Goal: Information Seeking & Learning: Compare options

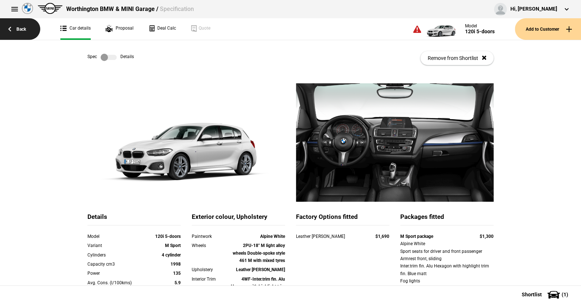
click at [21, 27] on link "Back" at bounding box center [20, 29] width 40 height 22
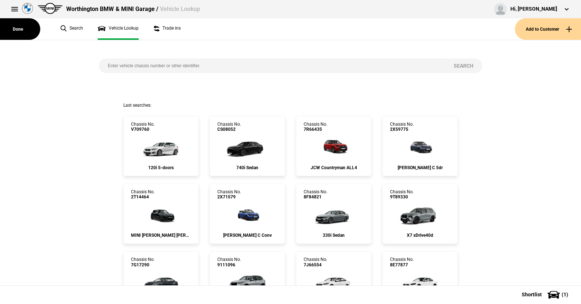
click at [104, 65] on input "search" at bounding box center [272, 66] width 346 height 15
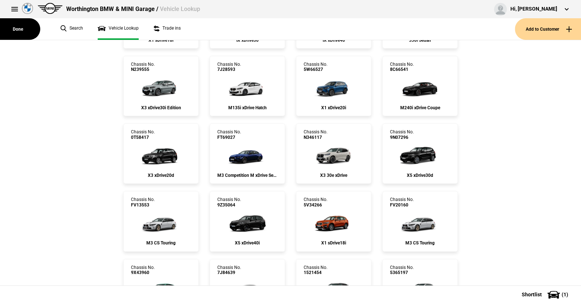
scroll to position [2524, 0]
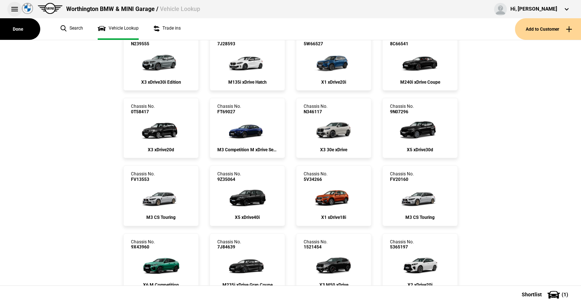
click at [15, 6] on button at bounding box center [14, 9] width 15 height 15
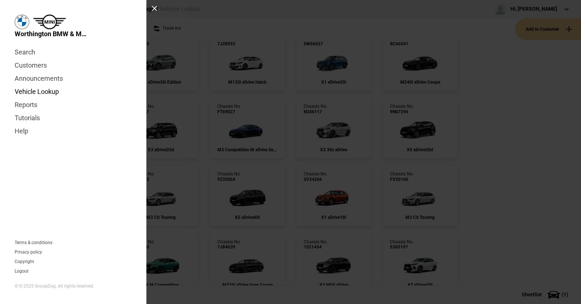
click at [33, 90] on link "Vehicle Lookup" at bounding box center [73, 91] width 117 height 13
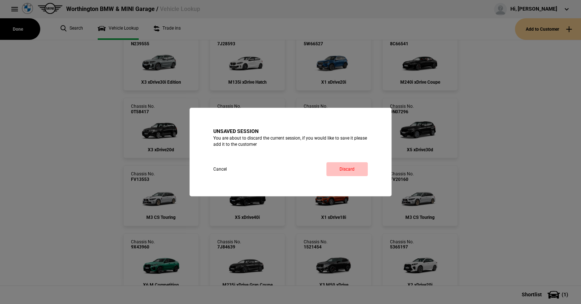
click at [344, 167] on link "Discard" at bounding box center [346, 169] width 41 height 14
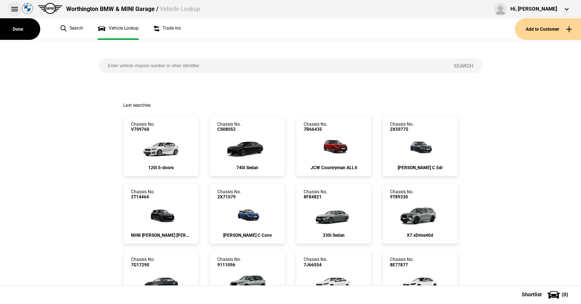
click at [14, 7] on button at bounding box center [14, 9] width 15 height 15
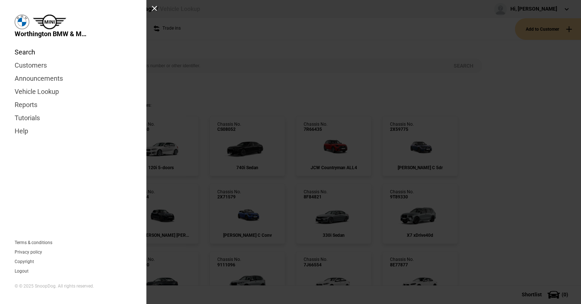
click at [29, 51] on link "Search" at bounding box center [73, 52] width 117 height 13
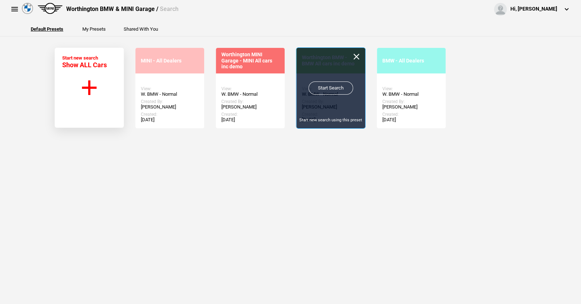
click at [325, 83] on link "Start Search" at bounding box center [330, 88] width 45 height 13
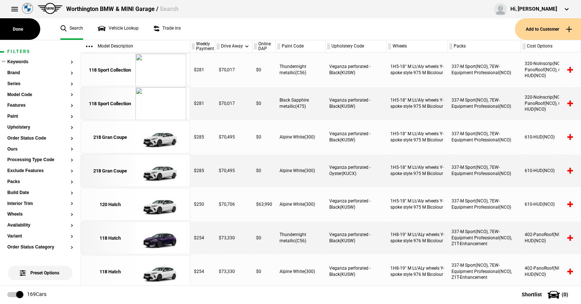
click at [18, 69] on ul at bounding box center [40, 69] width 66 height 3
click at [17, 72] on button "Brand" at bounding box center [40, 73] width 66 height 5
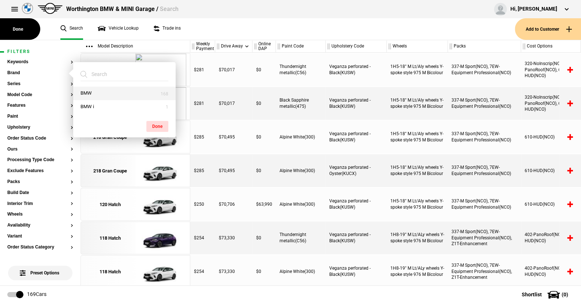
click at [92, 94] on button "BMW" at bounding box center [124, 94] width 102 height 14
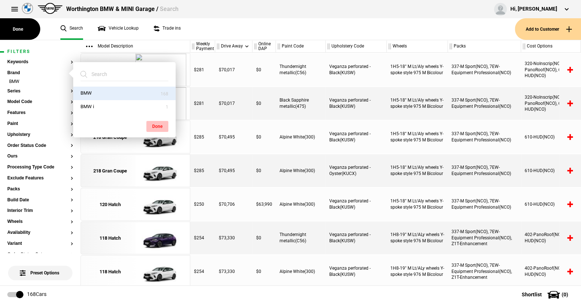
click at [159, 123] on button "Done" at bounding box center [157, 126] width 22 height 11
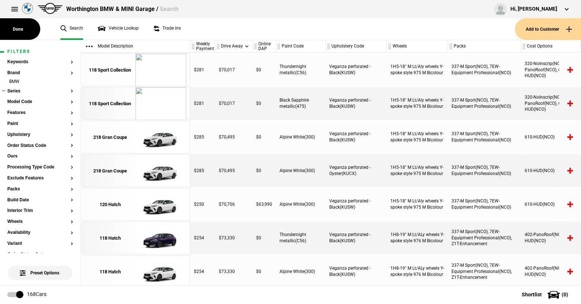
click at [14, 94] on section "Series" at bounding box center [40, 94] width 66 height 11
click at [15, 89] on button "Series" at bounding box center [40, 91] width 66 height 5
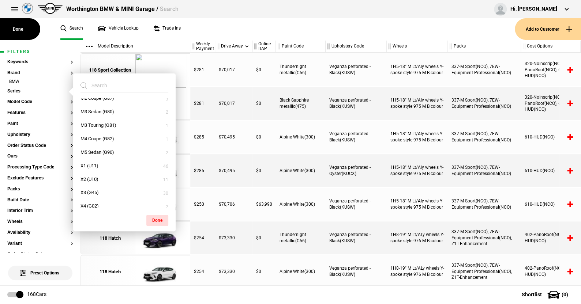
scroll to position [146, 0]
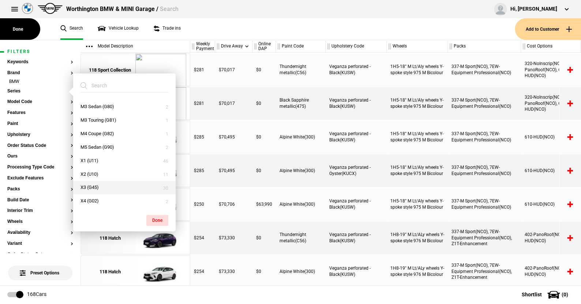
click at [101, 188] on button "X3 (G45)" at bounding box center [124, 188] width 102 height 14
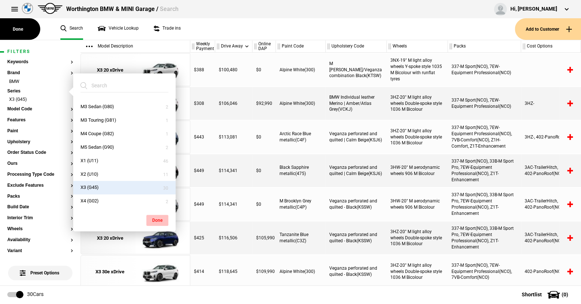
click at [161, 218] on button "Done" at bounding box center [157, 220] width 22 height 11
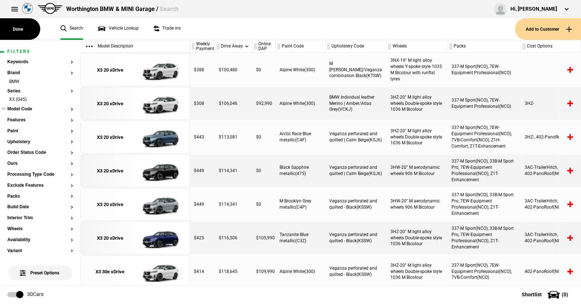
click at [21, 108] on button "Model Code" at bounding box center [40, 109] width 66 height 5
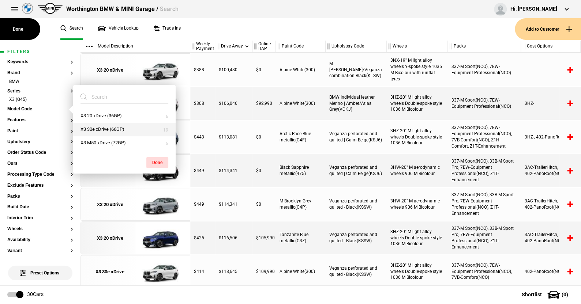
click at [105, 126] on button "X3 30e xDrive (66GP)" at bounding box center [124, 130] width 102 height 14
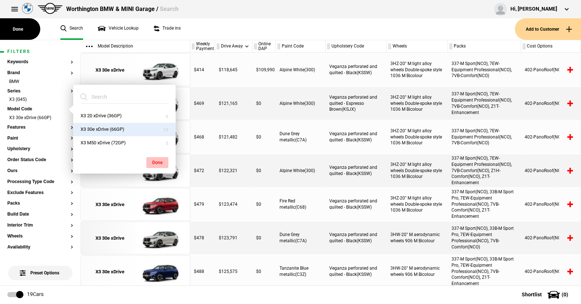
click at [158, 161] on button "Done" at bounding box center [157, 162] width 22 height 11
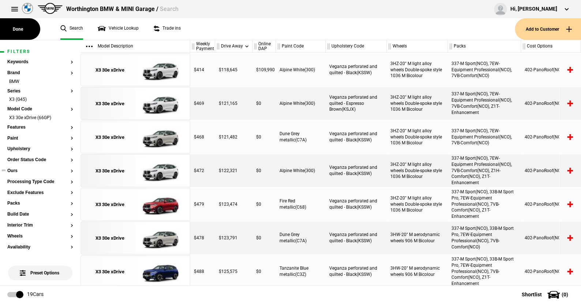
click at [16, 170] on button "Ours" at bounding box center [40, 171] width 66 height 5
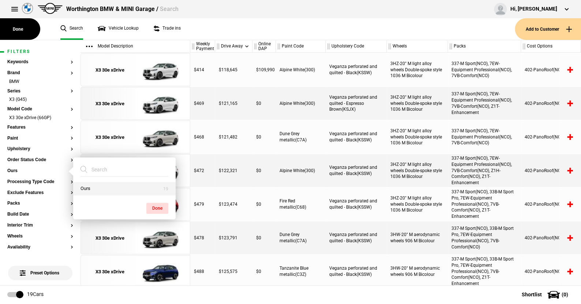
click at [95, 190] on button "Ours" at bounding box center [124, 189] width 102 height 14
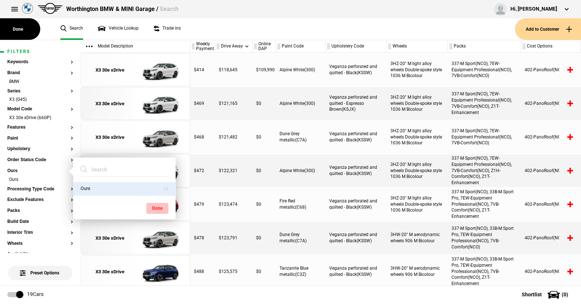
click at [157, 204] on button "Done" at bounding box center [157, 208] width 22 height 11
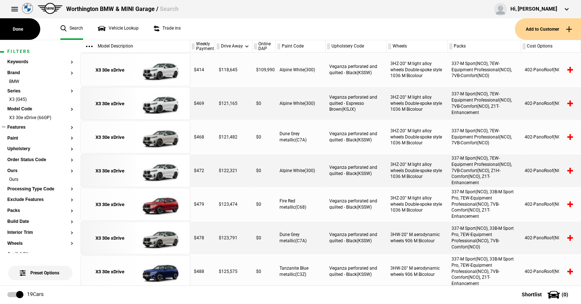
click at [21, 126] on button "Features" at bounding box center [40, 127] width 66 height 5
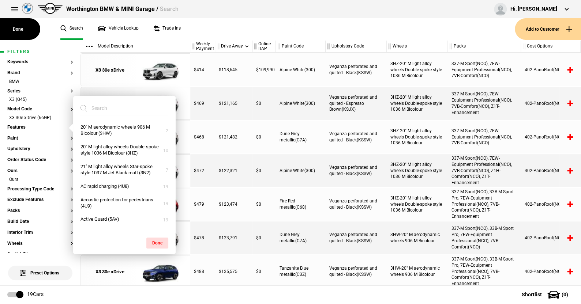
click at [132, 109] on input "search" at bounding box center [119, 108] width 79 height 13
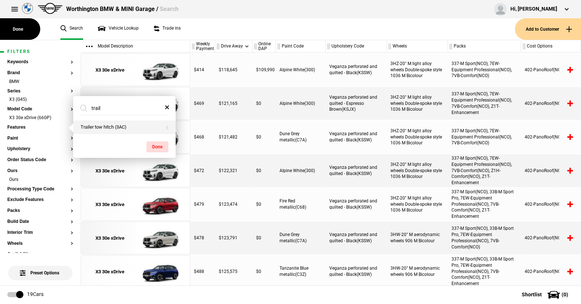
type input "trail"
click at [109, 126] on button "Trailer tow hitch (3AC)" at bounding box center [124, 128] width 102 height 14
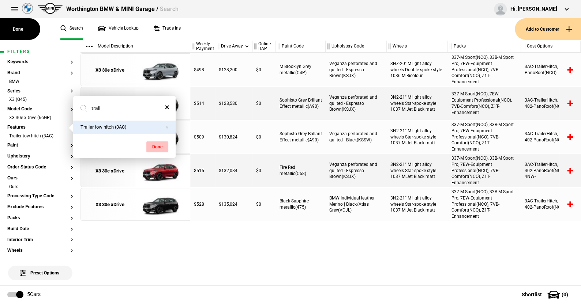
click at [162, 146] on button "Done" at bounding box center [157, 147] width 22 height 11
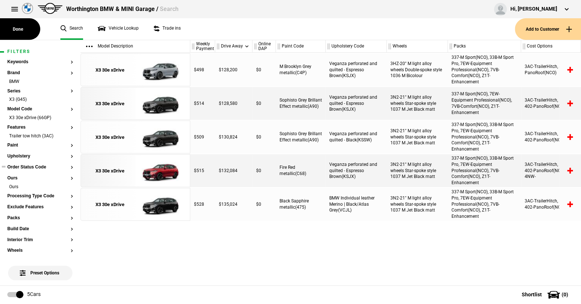
click at [28, 168] on button "Order Status Code" at bounding box center [40, 167] width 66 height 5
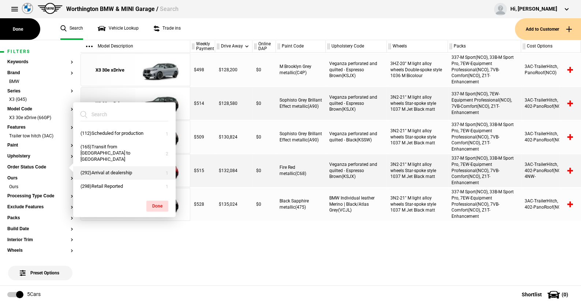
click at [97, 172] on button "(292)Arrival at dealership" at bounding box center [124, 173] width 102 height 14
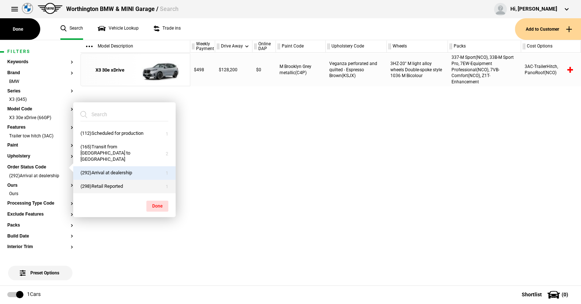
click at [96, 184] on button "(298)Retail Reported" at bounding box center [124, 187] width 102 height 14
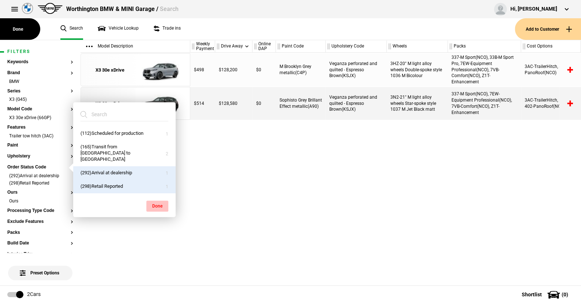
click at [152, 202] on button "Done" at bounding box center [157, 206] width 22 height 11
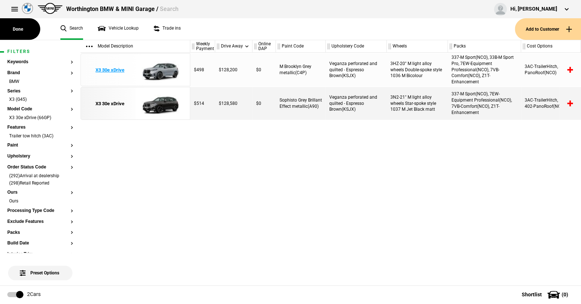
click at [162, 72] on img at bounding box center [160, 70] width 51 height 33
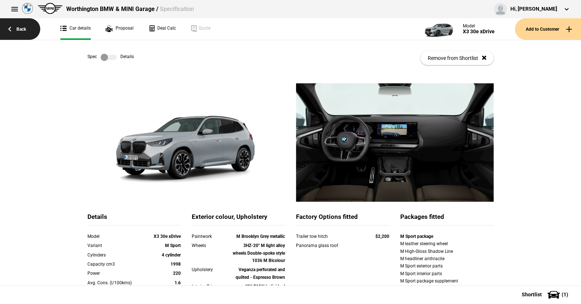
click at [23, 28] on link "Back" at bounding box center [20, 29] width 40 height 22
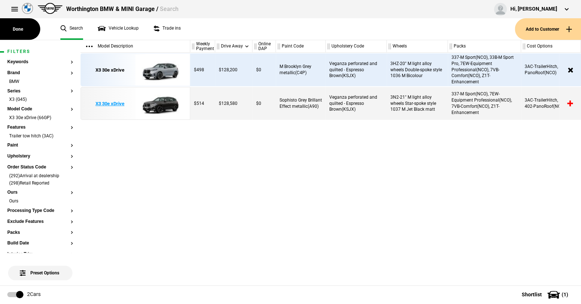
click at [169, 104] on img at bounding box center [160, 103] width 51 height 33
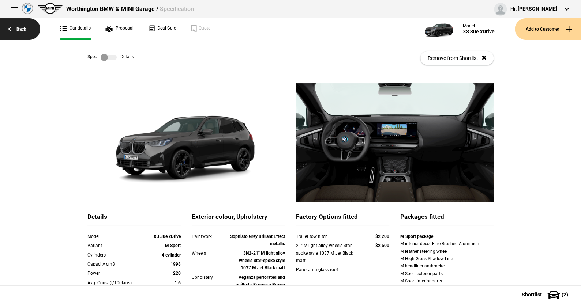
click at [22, 25] on link "Back" at bounding box center [20, 29] width 40 height 22
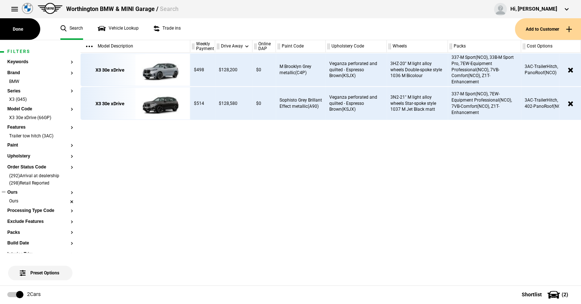
click at [66, 200] on li "Ours" at bounding box center [40, 201] width 66 height 7
click at [14, 145] on button "Paint" at bounding box center [40, 145] width 66 height 5
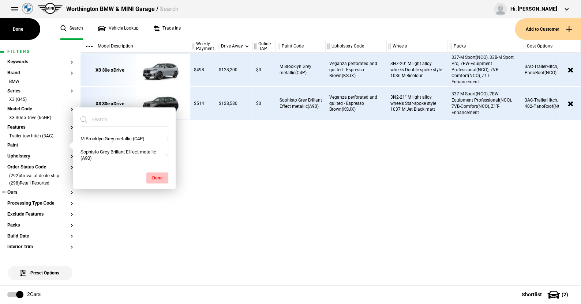
click at [157, 178] on button "Done" at bounding box center [157, 178] width 22 height 11
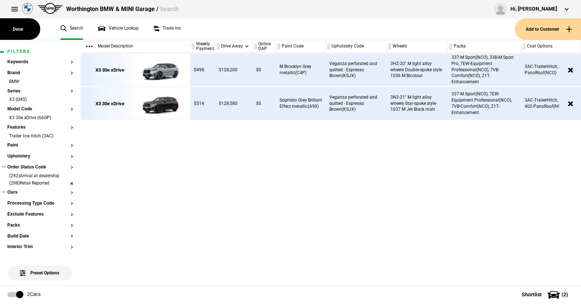
click at [64, 181] on li "(298)Retail Reported" at bounding box center [40, 183] width 66 height 7
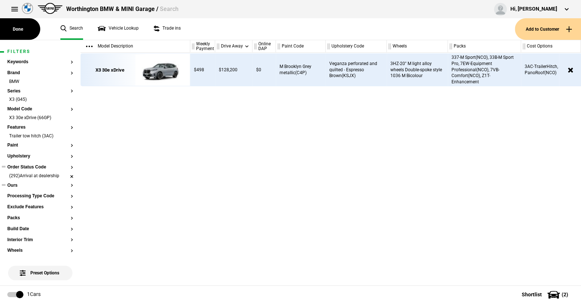
click at [66, 174] on li "(292)Arrival at dealership" at bounding box center [40, 176] width 66 height 7
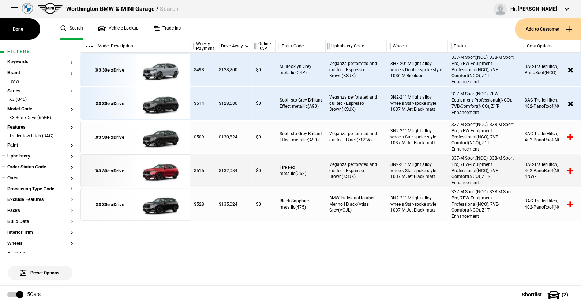
click at [28, 163] on ul at bounding box center [40, 163] width 66 height 3
click at [28, 165] on button "Order Status Code" at bounding box center [40, 167] width 66 height 5
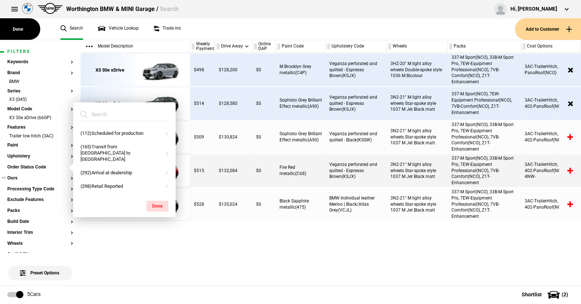
click at [233, 30] on ul "Search Vehicle Lookup Trade ins" at bounding box center [284, 29] width 462 height 22
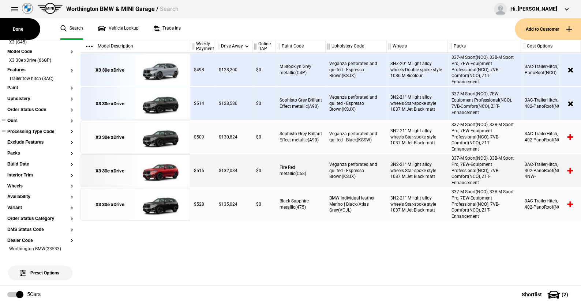
scroll to position [110, 0]
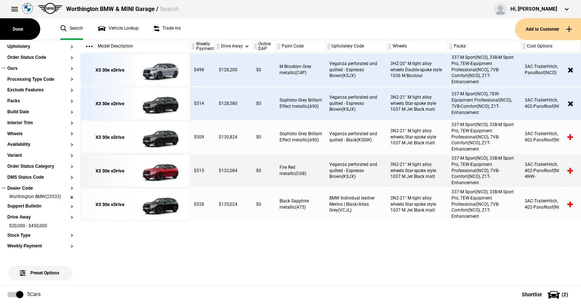
click at [66, 195] on li "Worthington BMW(23533)" at bounding box center [40, 197] width 66 height 7
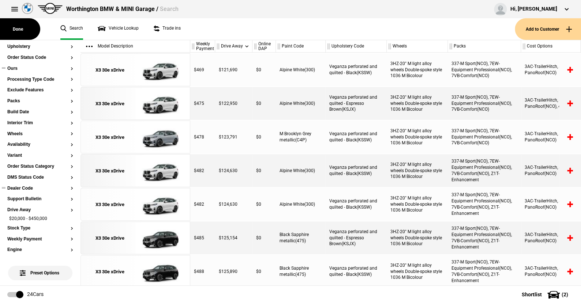
scroll to position [0, 0]
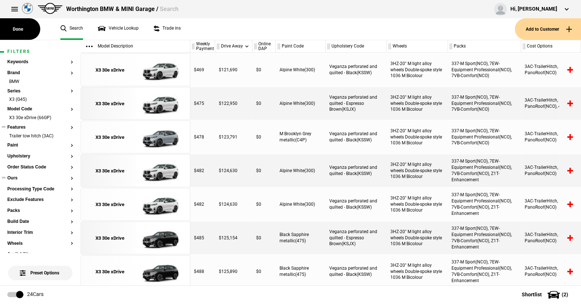
click at [15, 142] on ul "Trailer tow hitch (3AC)" at bounding box center [40, 138] width 66 height 10
click at [21, 168] on button "Order Status Code" at bounding box center [40, 167] width 66 height 5
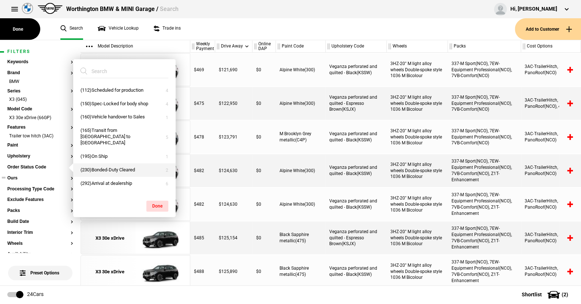
click at [93, 163] on button "(230)Bonded-Duty Cleared" at bounding box center [124, 170] width 102 height 14
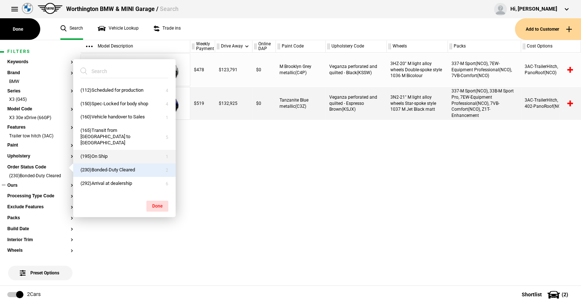
click at [99, 150] on button "(195)On Ship" at bounding box center [124, 157] width 102 height 14
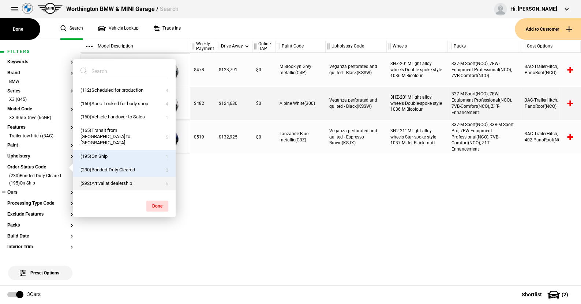
click at [99, 177] on button "(292)Arrival at dealership" at bounding box center [124, 184] width 102 height 14
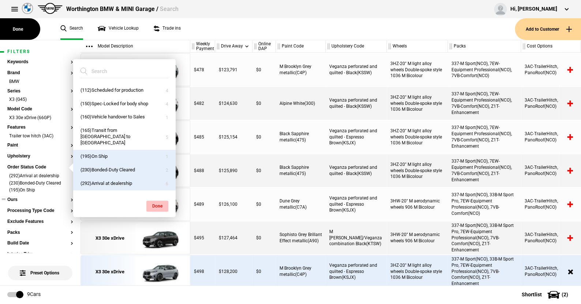
click at [154, 202] on button "Done" at bounding box center [157, 206] width 22 height 11
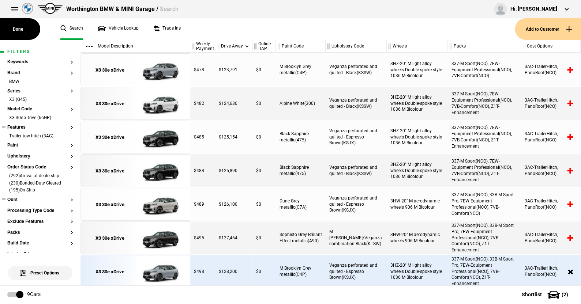
scroll to position [73, 0]
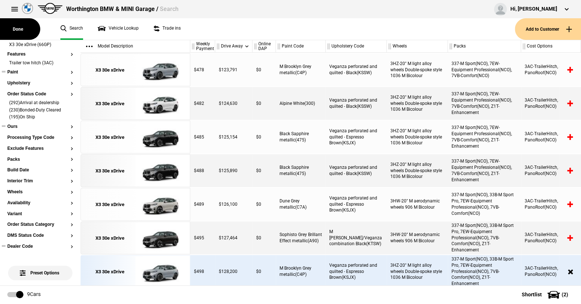
click at [14, 70] on button "Paint" at bounding box center [40, 72] width 66 height 5
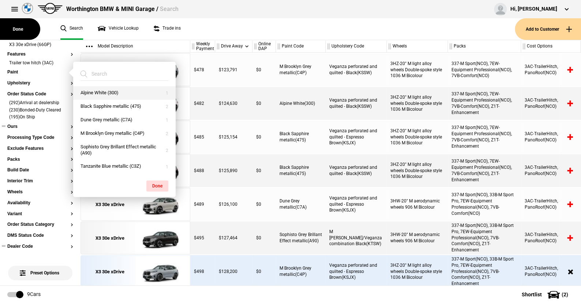
click at [89, 90] on button "Alpine White (300)" at bounding box center [124, 93] width 102 height 14
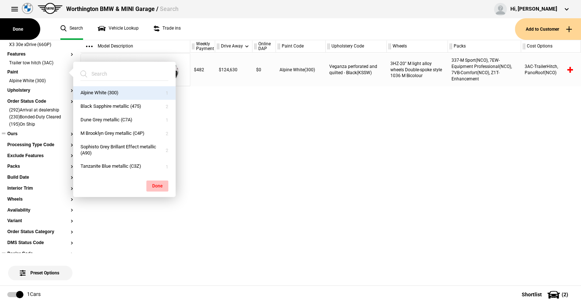
click at [152, 183] on button "Done" at bounding box center [157, 186] width 22 height 11
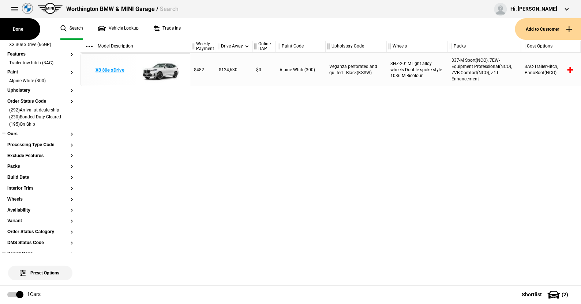
click at [167, 67] on img at bounding box center [160, 70] width 51 height 33
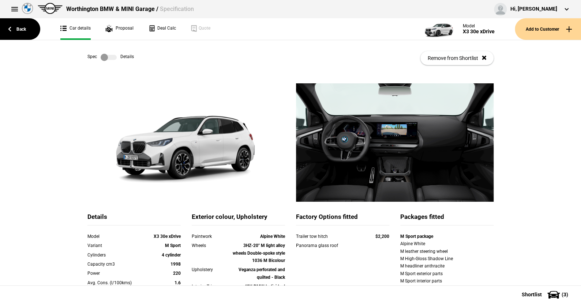
click at [113, 60] on label at bounding box center [109, 57] width 16 height 7
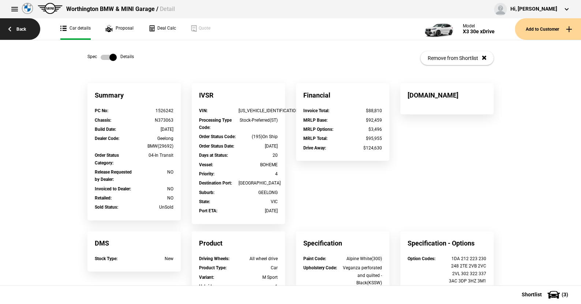
click at [20, 27] on link "Back" at bounding box center [20, 29] width 40 height 22
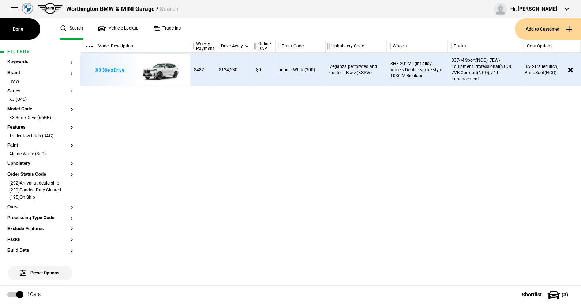
click at [165, 71] on img at bounding box center [160, 70] width 51 height 33
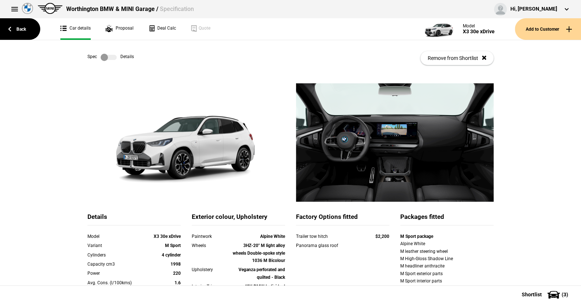
click at [112, 57] on label at bounding box center [109, 57] width 16 height 7
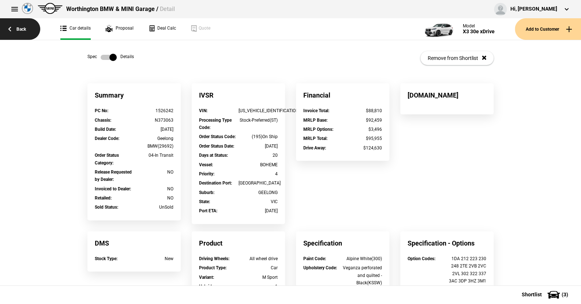
click at [23, 26] on link "Back" at bounding box center [20, 29] width 40 height 22
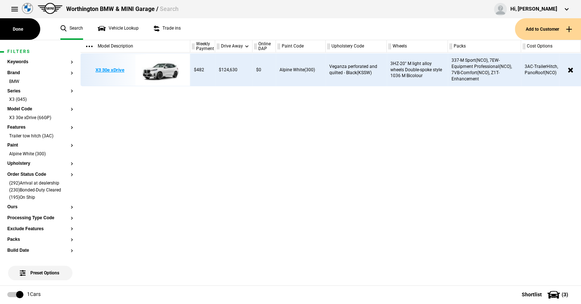
click at [159, 70] on img at bounding box center [160, 70] width 51 height 33
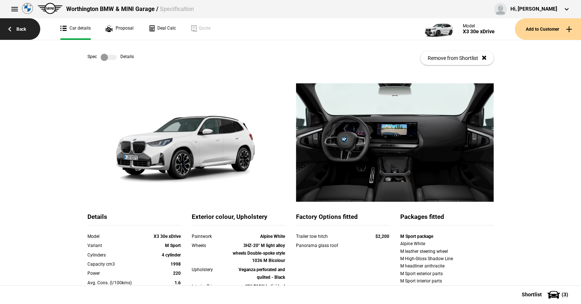
click at [22, 30] on link "Back" at bounding box center [20, 29] width 40 height 22
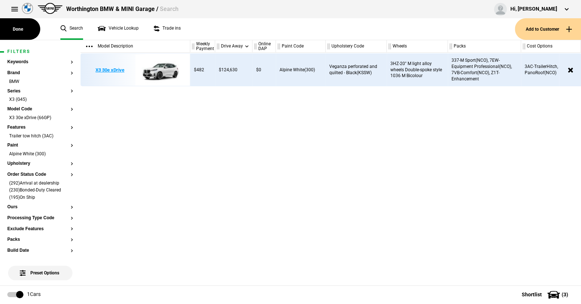
click at [165, 69] on img at bounding box center [160, 70] width 51 height 33
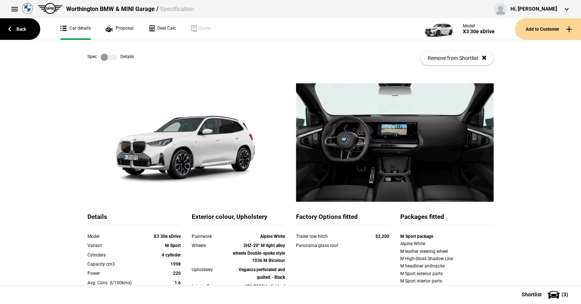
click at [112, 57] on label at bounding box center [109, 57] width 16 height 7
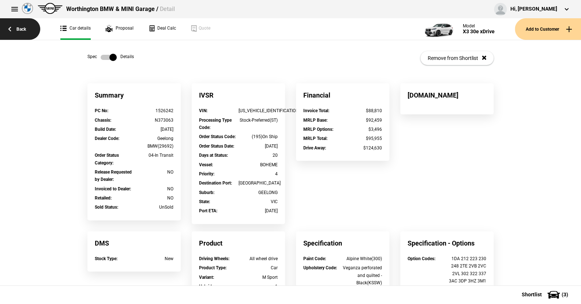
click at [20, 29] on link "Back" at bounding box center [20, 29] width 40 height 22
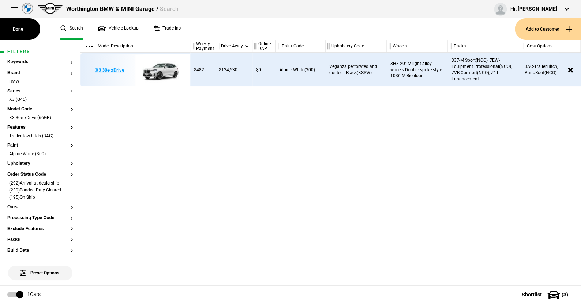
click at [163, 70] on img at bounding box center [160, 70] width 51 height 33
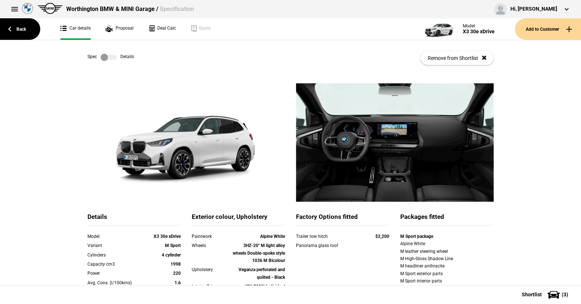
click at [111, 57] on label at bounding box center [109, 57] width 16 height 7
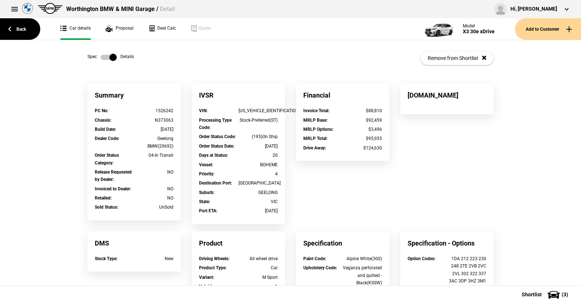
click at [101, 56] on label at bounding box center [109, 57] width 16 height 7
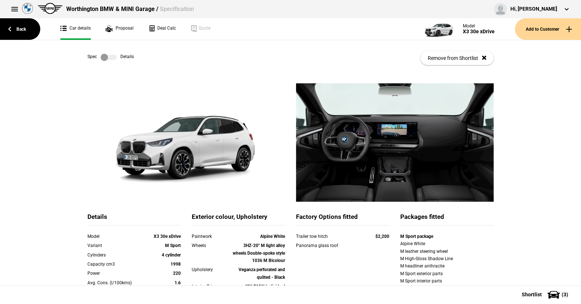
click at [113, 57] on label at bounding box center [109, 57] width 16 height 7
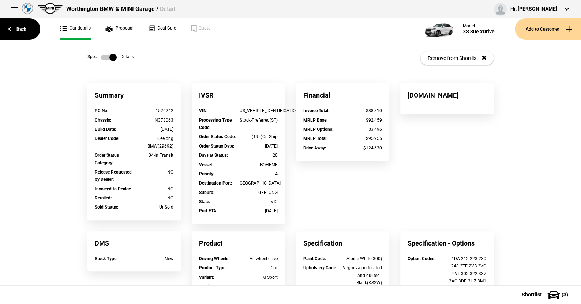
click at [101, 57] on label at bounding box center [109, 57] width 16 height 7
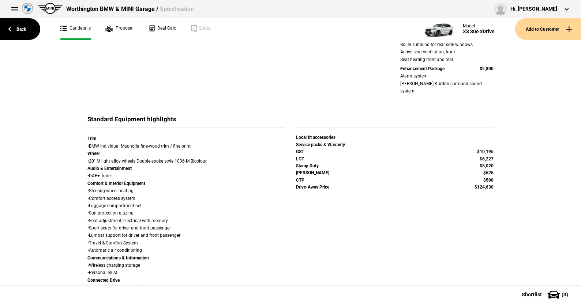
scroll to position [110, 0]
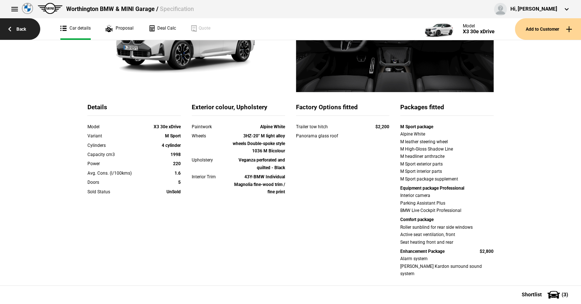
click at [25, 27] on link "Back" at bounding box center [20, 29] width 40 height 22
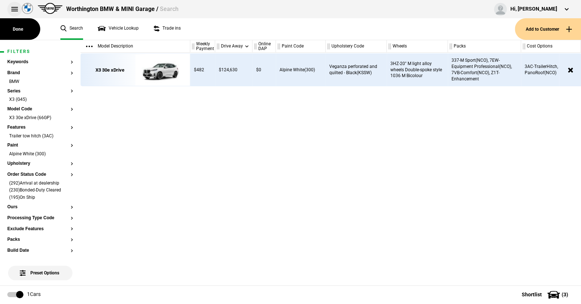
click at [13, 8] on button at bounding box center [14, 9] width 15 height 15
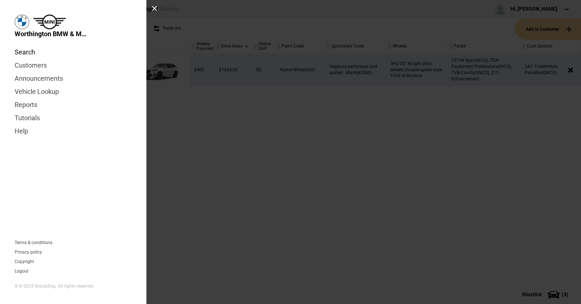
click at [29, 53] on link "Search" at bounding box center [73, 52] width 117 height 13
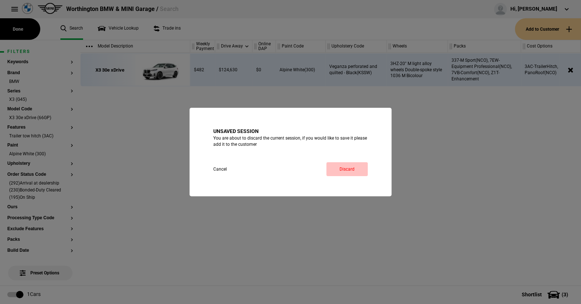
click at [346, 168] on link "Discard" at bounding box center [346, 169] width 41 height 14
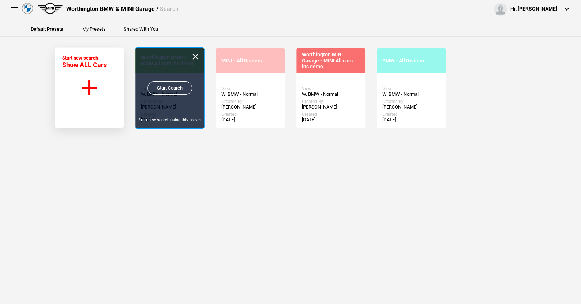
click at [165, 83] on link "Start Search" at bounding box center [169, 88] width 45 height 13
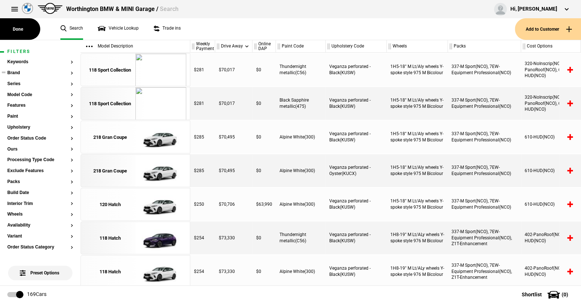
click at [15, 74] on button "Brand" at bounding box center [40, 73] width 66 height 5
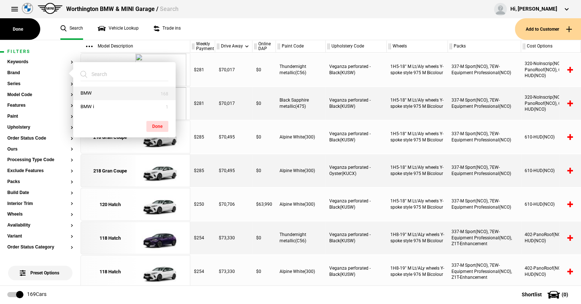
click at [101, 92] on button "BMW" at bounding box center [124, 94] width 102 height 14
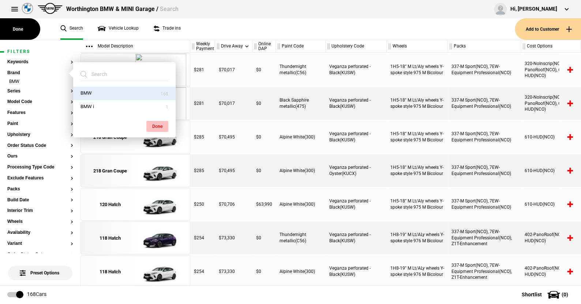
click at [157, 124] on button "Done" at bounding box center [157, 126] width 22 height 11
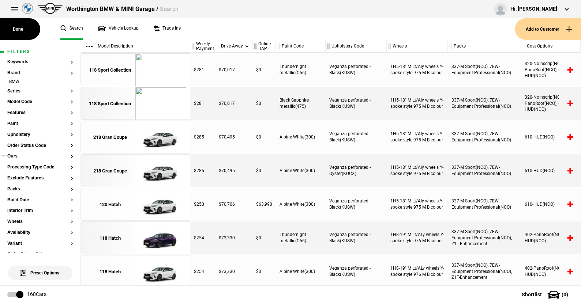
click at [18, 157] on button "Ours" at bounding box center [40, 156] width 66 height 5
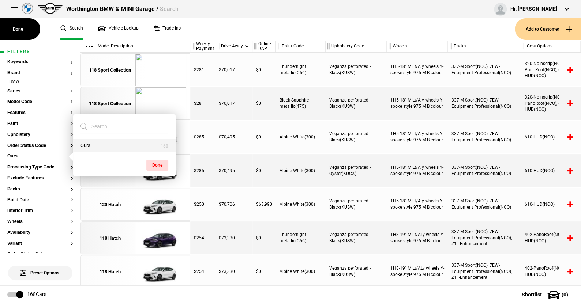
click at [94, 146] on button "Ours" at bounding box center [124, 146] width 102 height 14
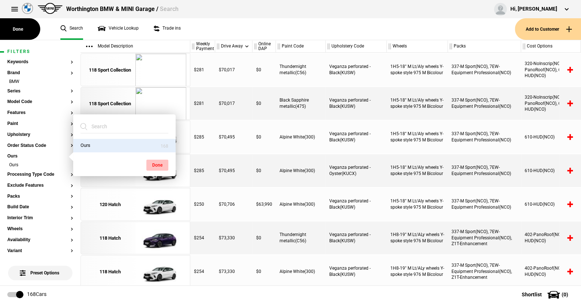
click at [158, 161] on button "Done" at bounding box center [157, 165] width 22 height 11
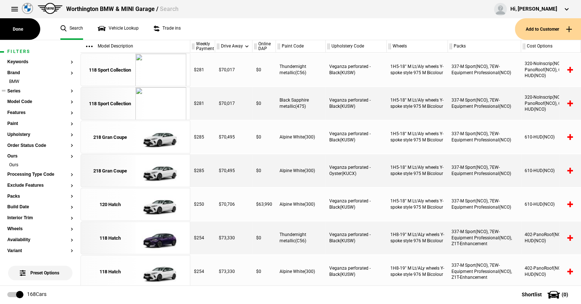
click at [14, 89] on button "Series" at bounding box center [40, 91] width 66 height 5
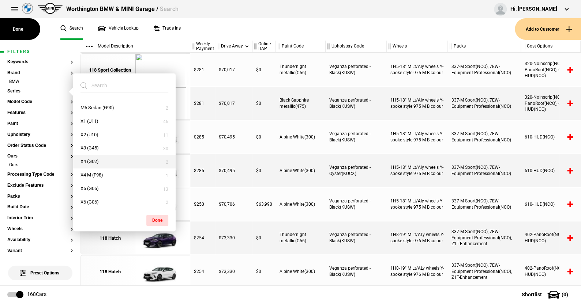
scroll to position [214, 0]
click at [94, 119] on button "X3 (G45)" at bounding box center [124, 120] width 102 height 14
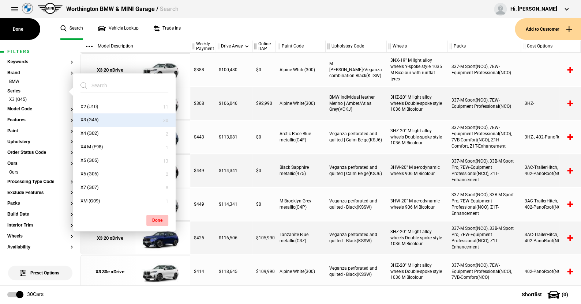
click at [155, 218] on button "Done" at bounding box center [157, 220] width 22 height 11
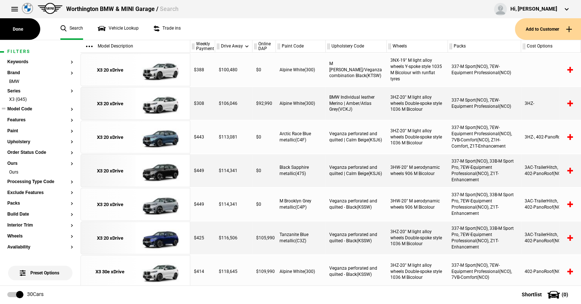
click at [26, 107] on button "Model Code" at bounding box center [40, 109] width 66 height 5
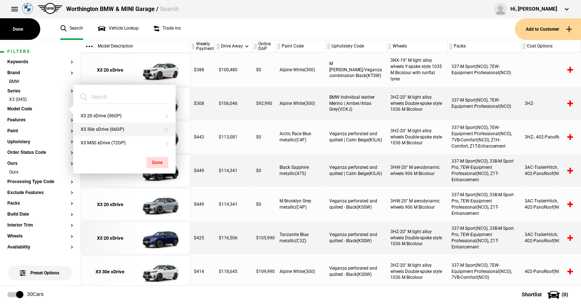
click at [98, 129] on button "X3 30e xDrive (66GP)" at bounding box center [124, 130] width 102 height 14
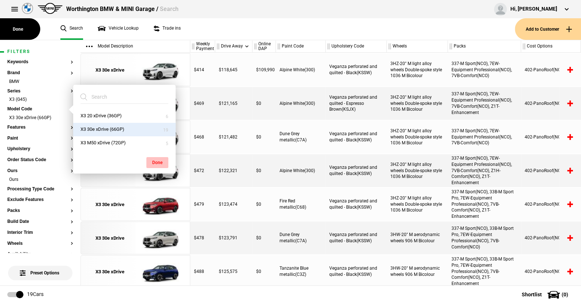
click at [158, 161] on button "Done" at bounding box center [157, 162] width 22 height 11
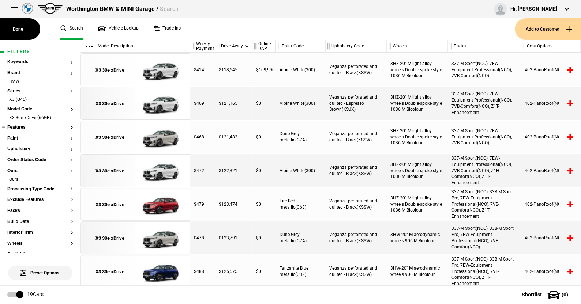
click at [20, 126] on button "Features" at bounding box center [40, 127] width 66 height 5
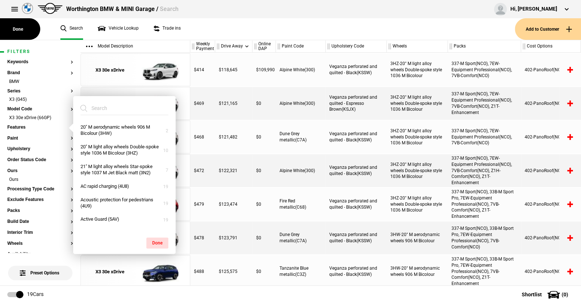
click at [109, 108] on input "search" at bounding box center [119, 108] width 79 height 13
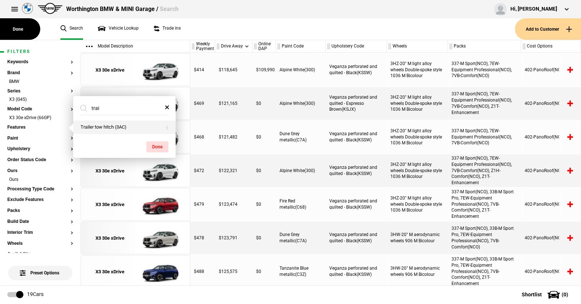
type input "trai"
click at [104, 125] on button "Trailer tow hitch (3AC)" at bounding box center [124, 128] width 102 height 14
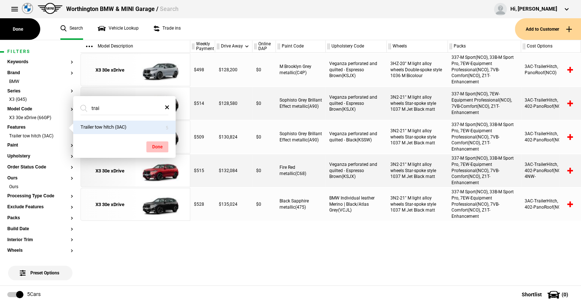
click at [156, 144] on button "Done" at bounding box center [157, 147] width 22 height 11
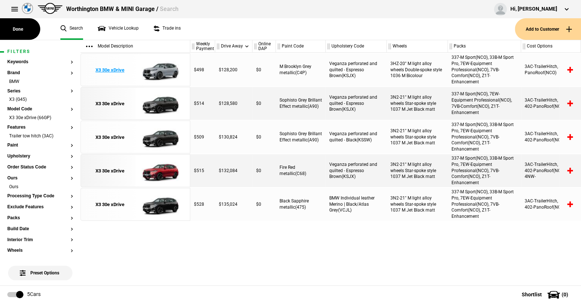
click at [168, 68] on img at bounding box center [160, 70] width 51 height 33
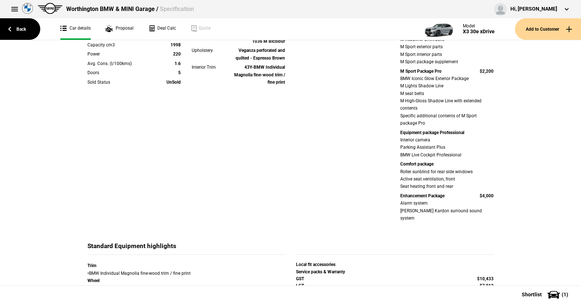
scroll to position [37, 0]
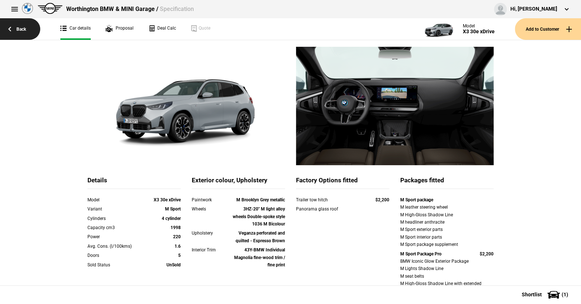
click at [19, 28] on link "Back" at bounding box center [20, 29] width 40 height 22
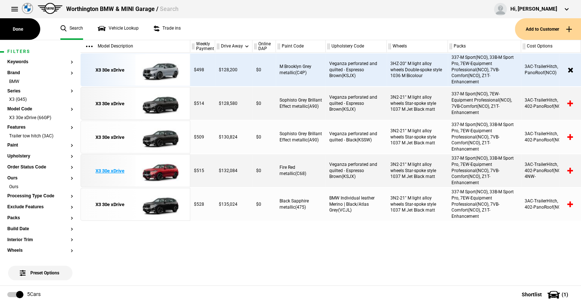
click at [168, 168] on img at bounding box center [160, 171] width 51 height 33
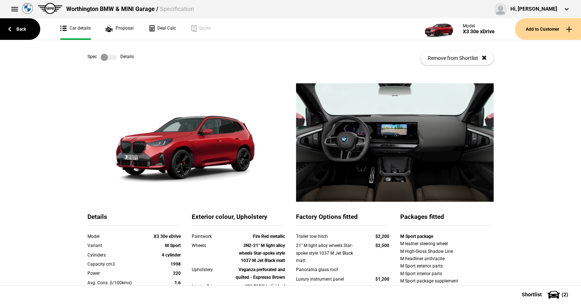
click at [112, 56] on label at bounding box center [109, 57] width 16 height 7
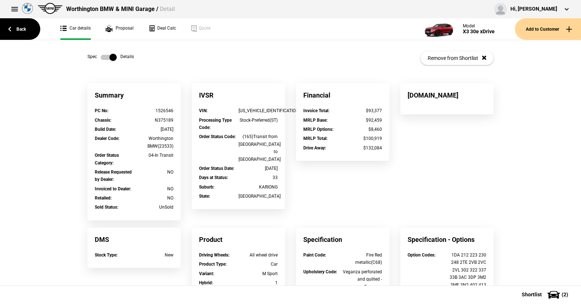
click at [101, 58] on label at bounding box center [109, 57] width 16 height 7
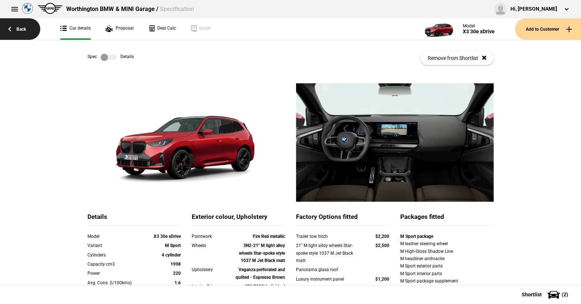
click at [16, 25] on link "Back" at bounding box center [20, 29] width 40 height 22
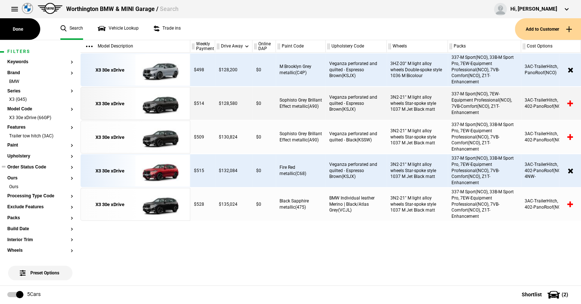
click at [32, 167] on button "Order Status Code" at bounding box center [40, 167] width 66 height 5
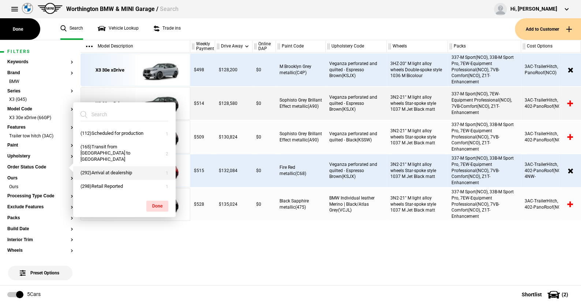
click at [94, 171] on button "(292)Arrival at dealership" at bounding box center [124, 173] width 102 height 14
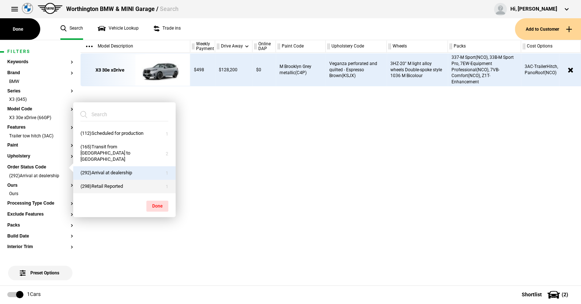
click at [98, 185] on button "(298)Retail Reported" at bounding box center [124, 187] width 102 height 14
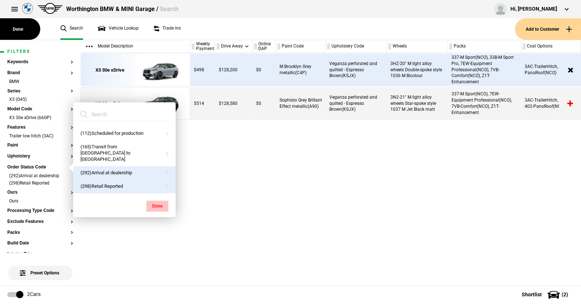
click at [153, 202] on button "Done" at bounding box center [157, 206] width 22 height 11
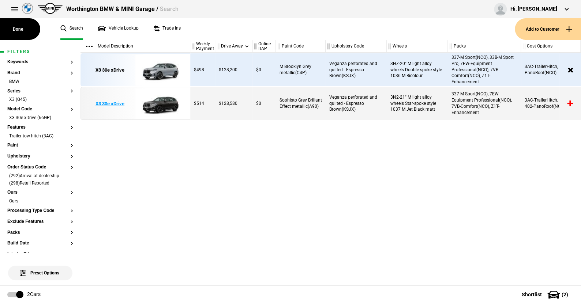
click at [166, 105] on img at bounding box center [160, 103] width 51 height 33
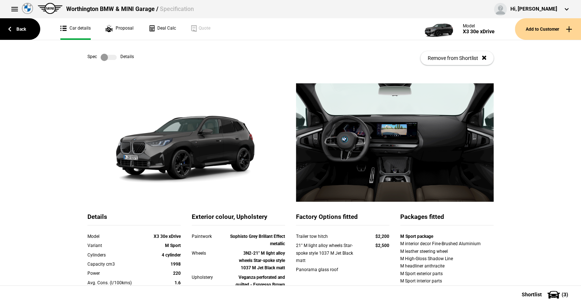
click at [112, 54] on label at bounding box center [109, 57] width 16 height 7
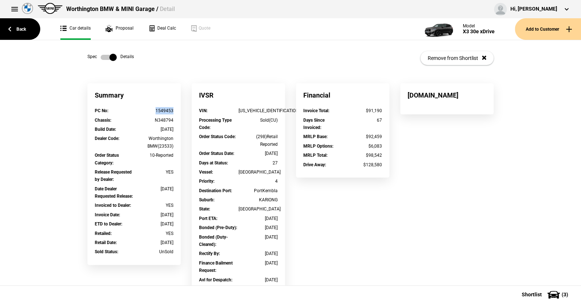
drag, startPoint x: 172, startPoint y: 110, endPoint x: 153, endPoint y: 110, distance: 18.7
click at [153, 110] on div "PC No : 1549453" at bounding box center [134, 111] width 90 height 9
copy div "1549453"
click at [24, 27] on link "Back" at bounding box center [20, 29] width 40 height 22
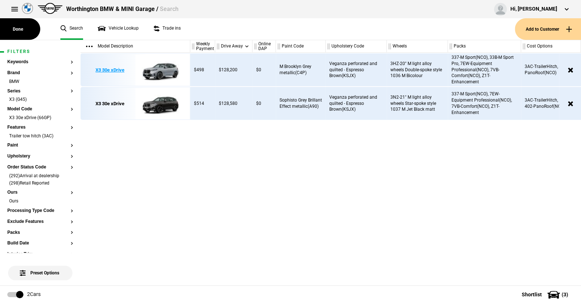
click at [163, 67] on img at bounding box center [160, 70] width 51 height 33
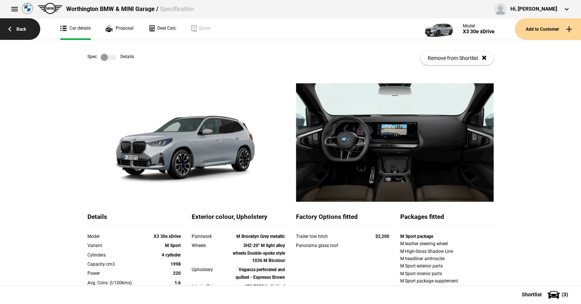
click at [24, 27] on link "Back" at bounding box center [20, 29] width 40 height 22
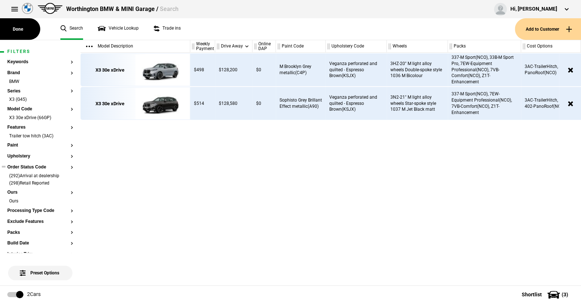
click at [42, 167] on button "Order Status Code" at bounding box center [40, 167] width 66 height 5
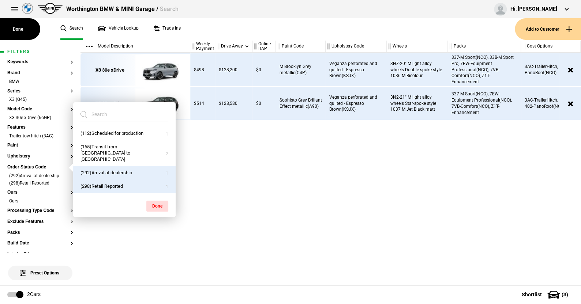
click at [228, 34] on ul "Search Vehicle Lookup Trade ins" at bounding box center [284, 29] width 462 height 22
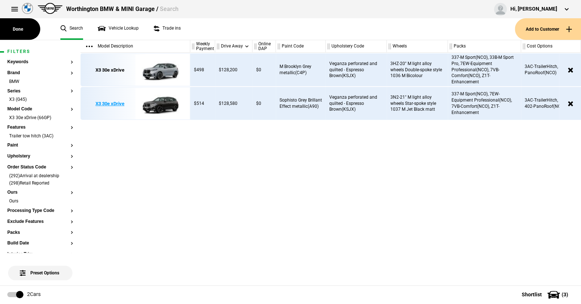
click at [159, 106] on img at bounding box center [160, 103] width 51 height 33
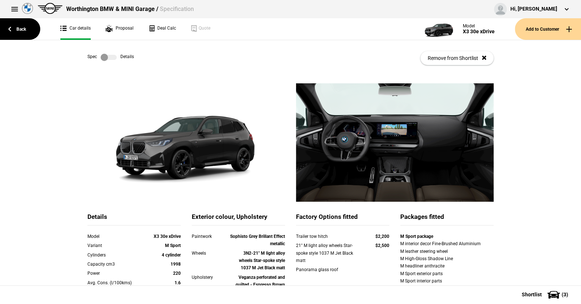
click at [109, 57] on label at bounding box center [109, 57] width 16 height 7
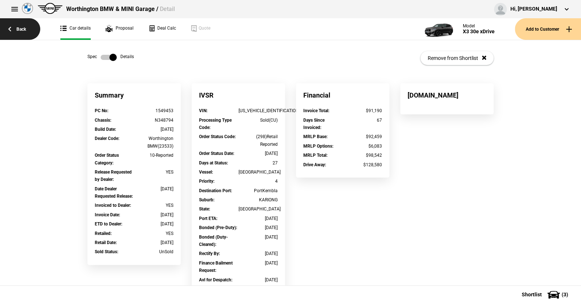
click at [26, 27] on link "Back" at bounding box center [20, 29] width 40 height 22
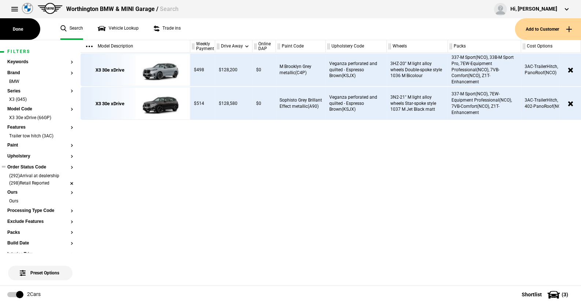
click at [65, 181] on li "(298)Retail Reported" at bounding box center [40, 183] width 66 height 7
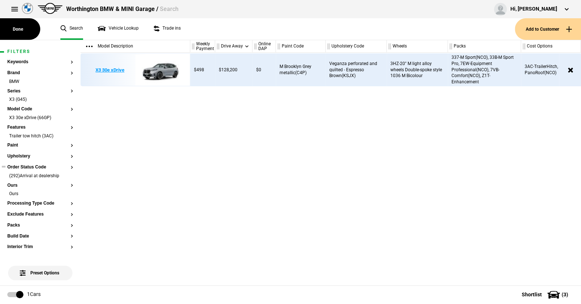
click at [167, 73] on img at bounding box center [160, 70] width 51 height 33
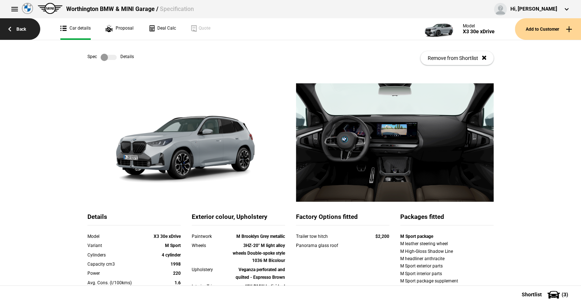
click at [23, 27] on link "Back" at bounding box center [20, 29] width 40 height 22
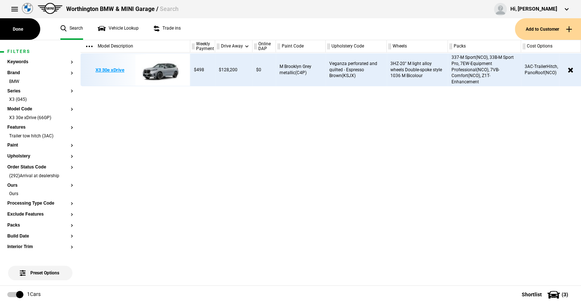
click at [167, 70] on img at bounding box center [160, 70] width 51 height 33
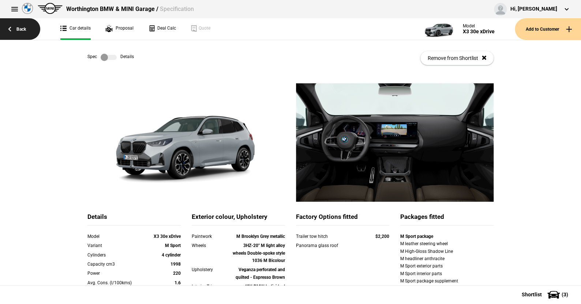
click at [26, 27] on link "Back" at bounding box center [20, 29] width 40 height 22
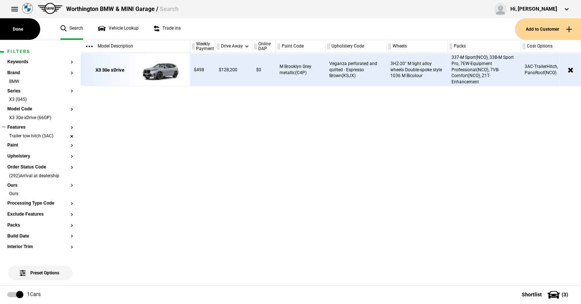
click at [67, 134] on li "Trailer tow hitch (3AC)" at bounding box center [40, 136] width 66 height 7
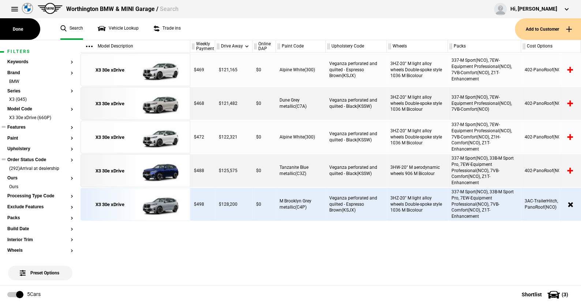
click at [43, 158] on button "Order Status Code" at bounding box center [40, 160] width 66 height 5
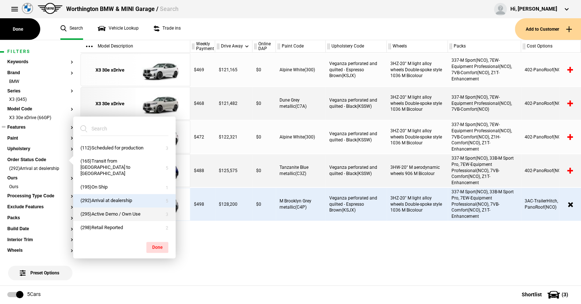
click at [95, 208] on button "(295)Active Demo / Own Use" at bounding box center [124, 215] width 102 height 14
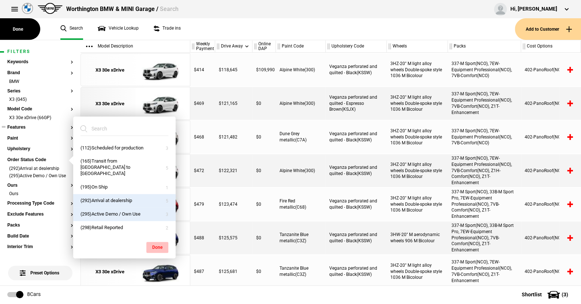
click at [160, 242] on button "Done" at bounding box center [157, 247] width 22 height 11
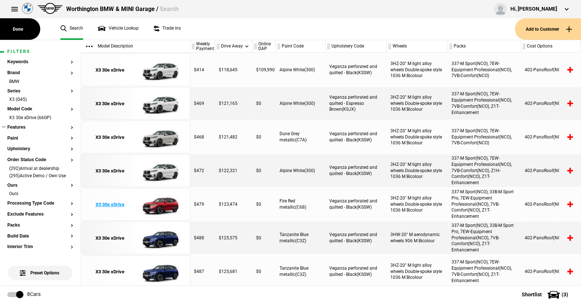
click at [165, 208] on img at bounding box center [160, 204] width 51 height 33
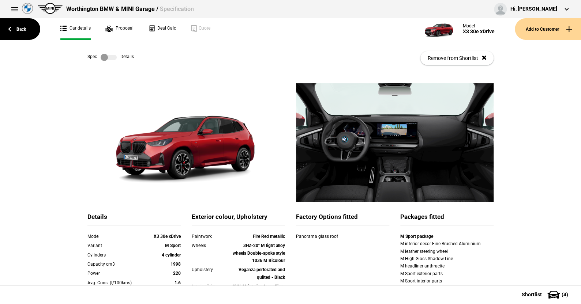
click at [111, 57] on label at bounding box center [109, 57] width 16 height 7
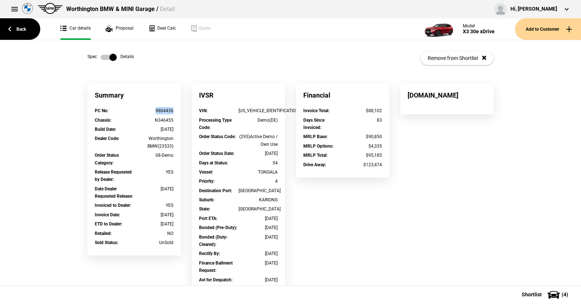
drag, startPoint x: 174, startPoint y: 111, endPoint x: 152, endPoint y: 111, distance: 22.3
click at [152, 111] on div "PC No : 9804436" at bounding box center [134, 111] width 90 height 9
copy div "9804436"
click at [97, 56] on link at bounding box center [108, 57] width 23 height 7
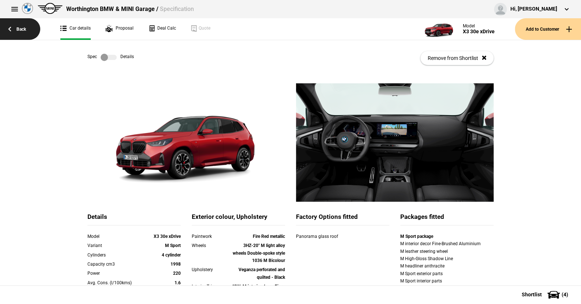
click at [19, 30] on link "Back" at bounding box center [20, 29] width 40 height 22
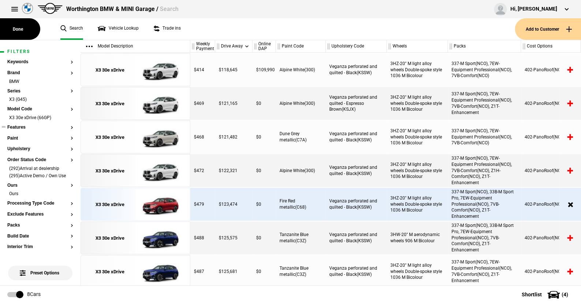
click at [22, 126] on button "Features" at bounding box center [40, 127] width 66 height 5
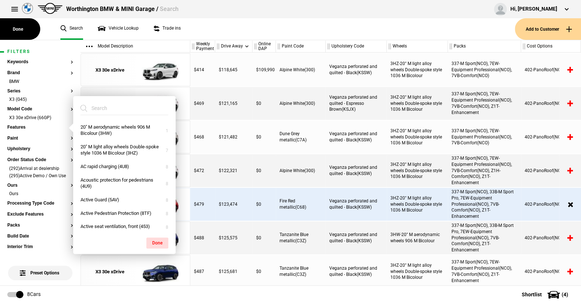
click at [112, 108] on input "search" at bounding box center [119, 108] width 79 height 13
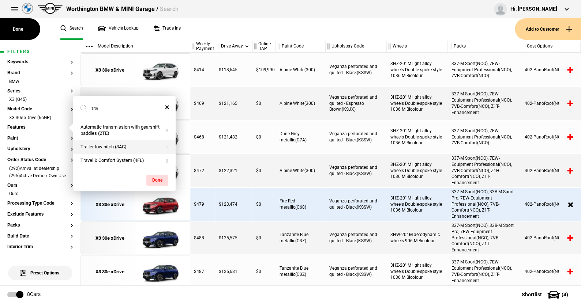
type input "tra"
click at [109, 146] on button "Trailer tow hitch (3AC)" at bounding box center [124, 147] width 102 height 14
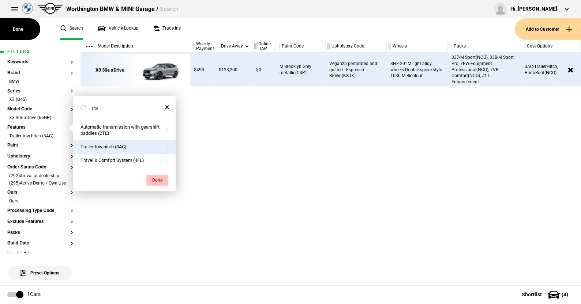
click at [154, 176] on button "Done" at bounding box center [157, 180] width 22 height 11
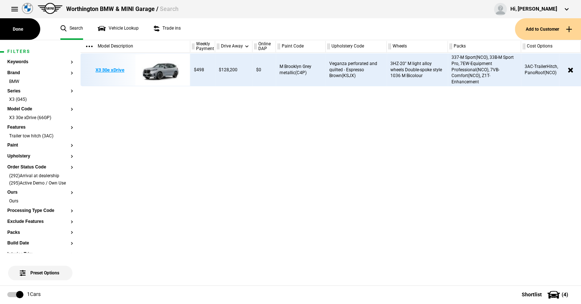
click at [162, 68] on img at bounding box center [160, 70] width 51 height 33
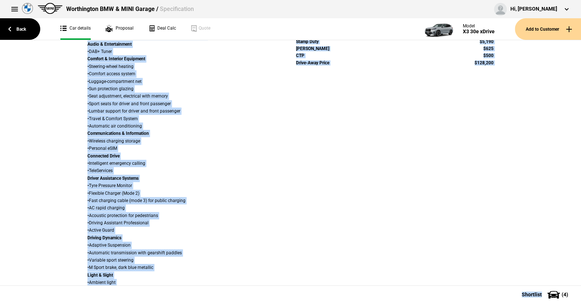
scroll to position [574, 0]
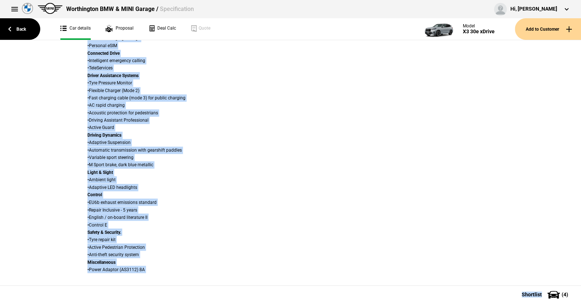
drag, startPoint x: 12, startPoint y: 56, endPoint x: 558, endPoint y: 294, distance: 595.6
click at [558, 294] on div "Back Car details Proposal Deal Calc Quote Model X3 30e xDrive Add to Customer S…" at bounding box center [290, 172] width 581 height 264
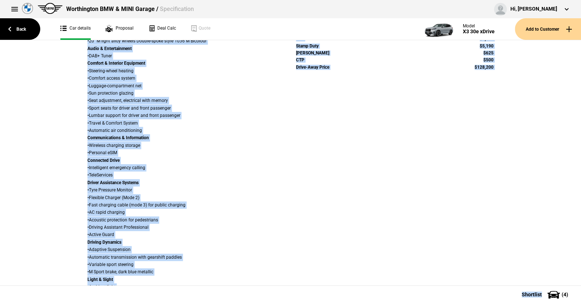
scroll to position [354, 0]
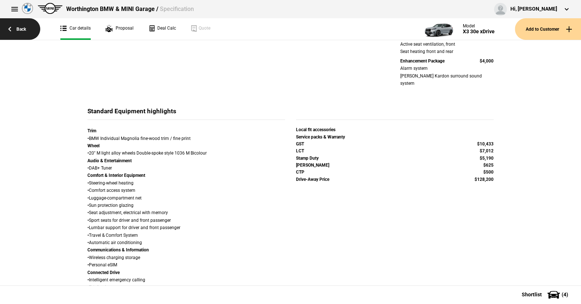
click at [26, 29] on link "Back" at bounding box center [20, 29] width 40 height 22
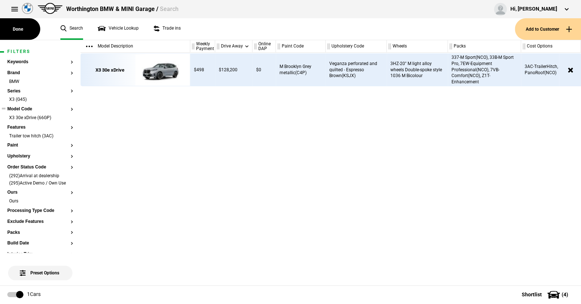
click at [31, 109] on button "Model Code" at bounding box center [40, 109] width 66 height 5
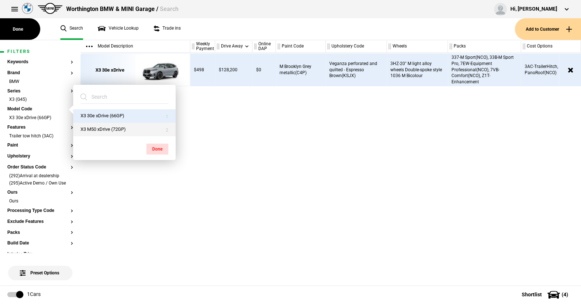
click at [97, 127] on button "X3 M50 xDrive (72GP)" at bounding box center [124, 130] width 102 height 14
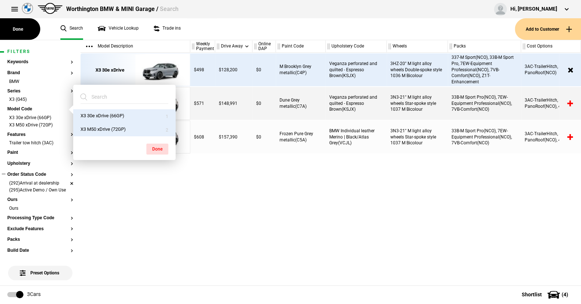
drag, startPoint x: 65, startPoint y: 190, endPoint x: 65, endPoint y: 184, distance: 6.6
click at [65, 188] on section "Keywords Brand BMW Series X3 (G45) Model Code X3 30e xDrive (66GP) X3 M50 xDriv…" at bounding box center [40, 308] width 66 height 497
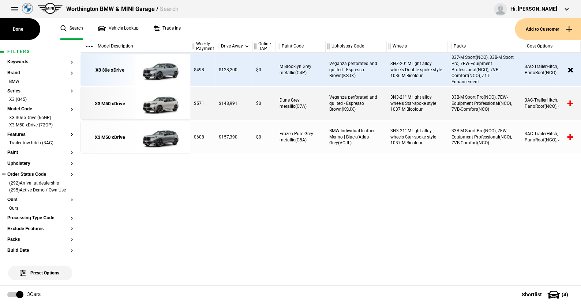
click at [65, 179] on section "Order Status Code (292)Arrival at dealership (295)Active Demo / Own Use" at bounding box center [40, 184] width 66 height 25
click at [64, 183] on li "(292)Arrival at dealership" at bounding box center [40, 183] width 66 height 7
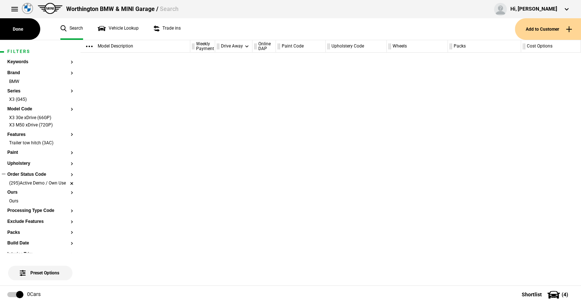
click at [67, 185] on li "(295)Active Demo / Own Use" at bounding box center [40, 183] width 66 height 7
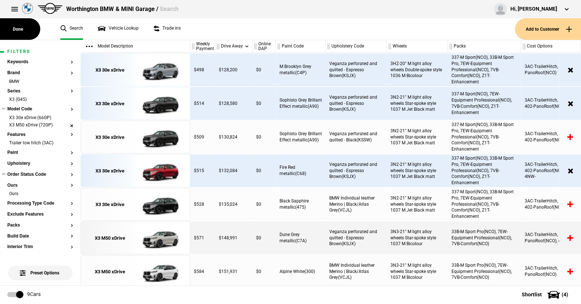
click at [64, 124] on li "X3 M50 xDrive (72GP)" at bounding box center [40, 125] width 66 height 7
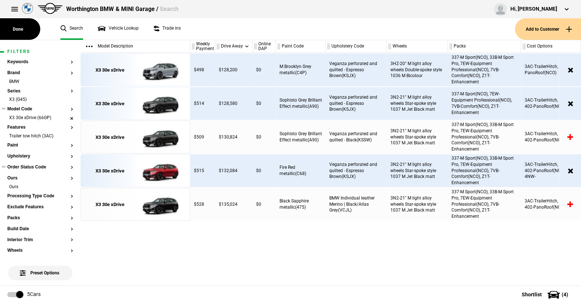
click at [65, 117] on li "X3 30e xDrive (66GP)" at bounding box center [40, 118] width 66 height 7
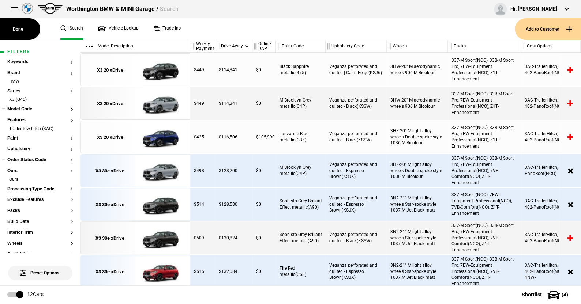
click at [25, 110] on button "Model Code" at bounding box center [40, 109] width 66 height 5
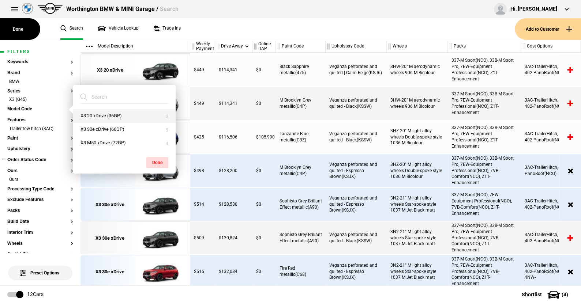
click at [91, 114] on button "X3 20 xDrive (36GP)" at bounding box center [124, 116] width 102 height 14
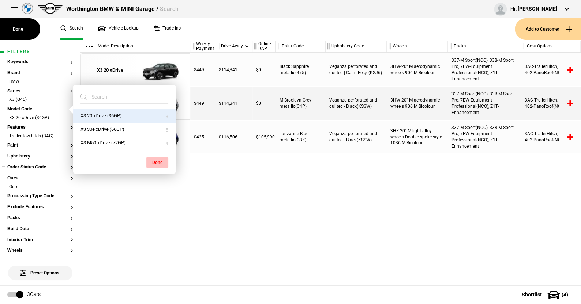
click at [155, 159] on button "Done" at bounding box center [157, 162] width 22 height 11
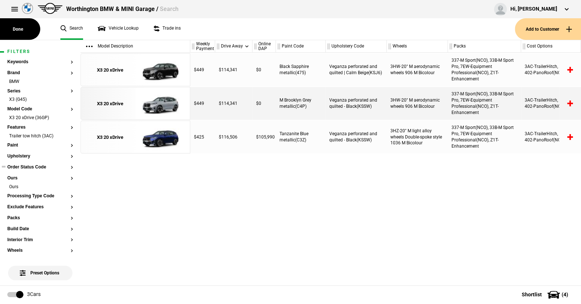
click at [40, 166] on button "Order Status Code" at bounding box center [40, 167] width 66 height 5
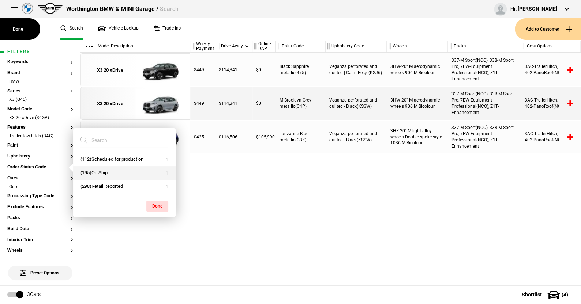
click at [100, 173] on button "(195)On Ship" at bounding box center [124, 173] width 102 height 14
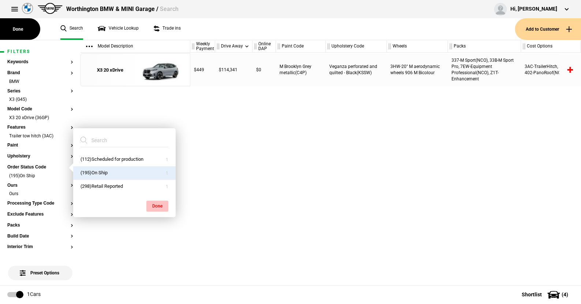
click at [157, 203] on button "Done" at bounding box center [157, 206] width 22 height 11
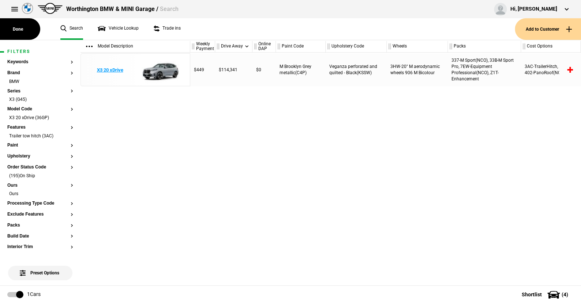
click at [169, 72] on img at bounding box center [160, 70] width 51 height 33
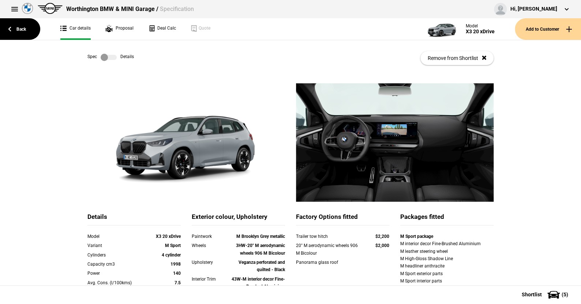
click at [113, 58] on label at bounding box center [109, 57] width 16 height 7
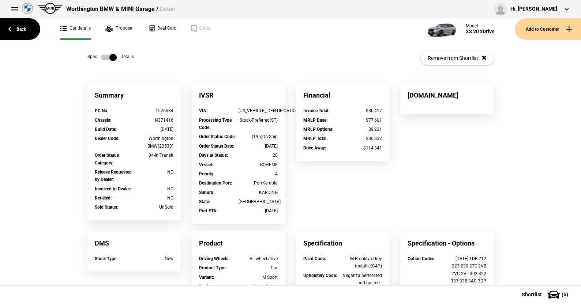
click at [103, 56] on label at bounding box center [109, 57] width 16 height 7
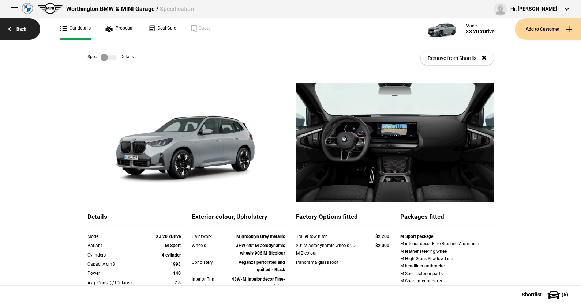
click at [22, 29] on link "Back" at bounding box center [20, 29] width 40 height 22
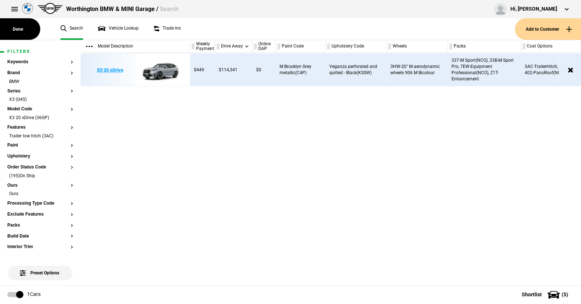
click at [163, 69] on img at bounding box center [160, 70] width 51 height 33
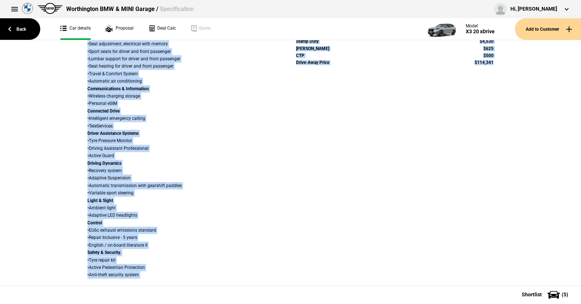
scroll to position [468, 0]
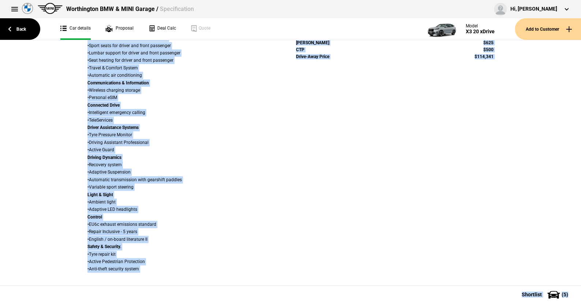
drag, startPoint x: 76, startPoint y: 58, endPoint x: 299, endPoint y: 165, distance: 246.9
click at [530, 277] on div "Spec Details Remove from Shortlist Details Model X3 20 xDrive Variant M Sport C…" at bounding box center [290, 162] width 581 height 245
copy div "Spec Details Remove from Shortlist Details Model X3 20 xDrive Variant M Sport C…"
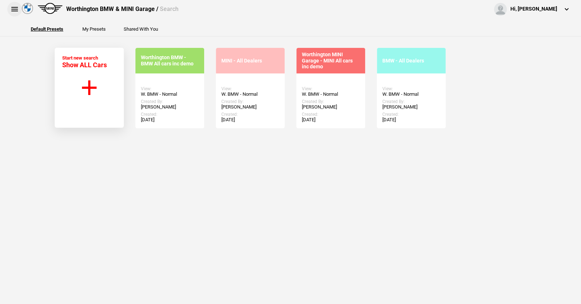
click at [15, 10] on button at bounding box center [14, 9] width 15 height 15
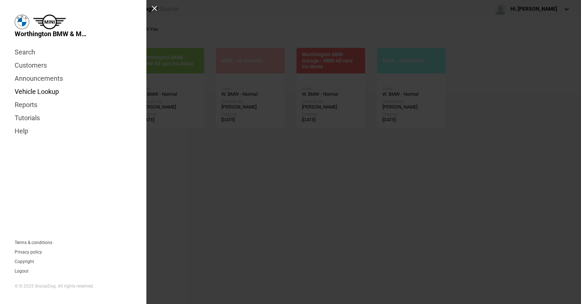
click at [46, 89] on link "Vehicle Lookup" at bounding box center [73, 91] width 117 height 13
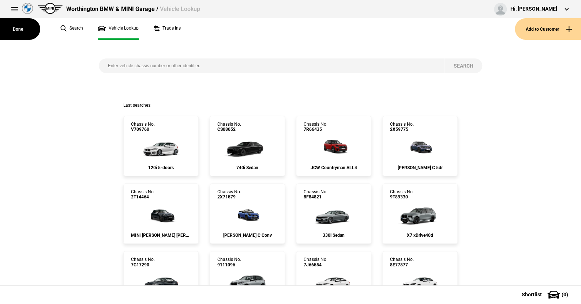
click at [108, 66] on input "search" at bounding box center [272, 66] width 346 height 15
type input "7m71577"
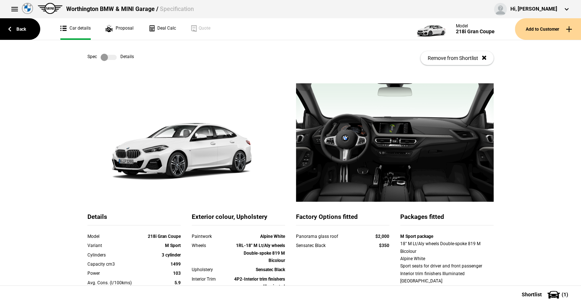
click at [113, 57] on label at bounding box center [109, 57] width 16 height 7
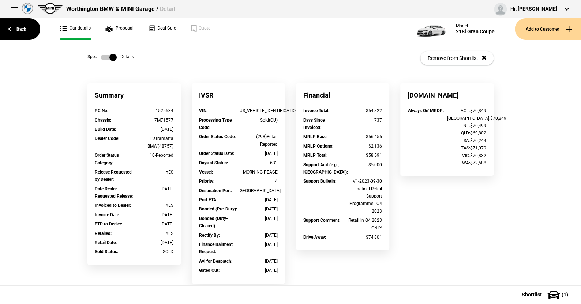
click at [101, 58] on label at bounding box center [109, 57] width 16 height 7
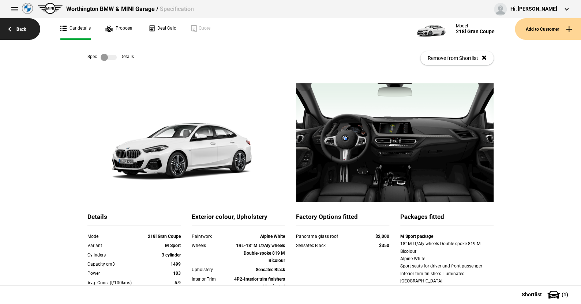
click at [24, 27] on link "Back" at bounding box center [20, 29] width 40 height 22
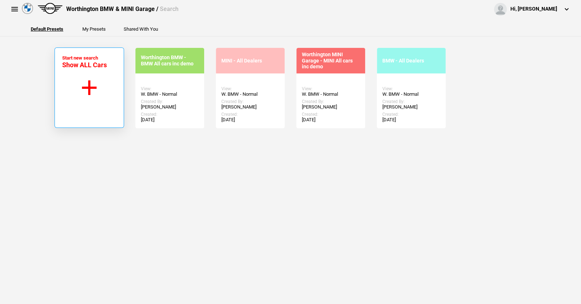
click at [88, 87] on button "Start new search Show ALL Cars" at bounding box center [88, 88] width 69 height 80
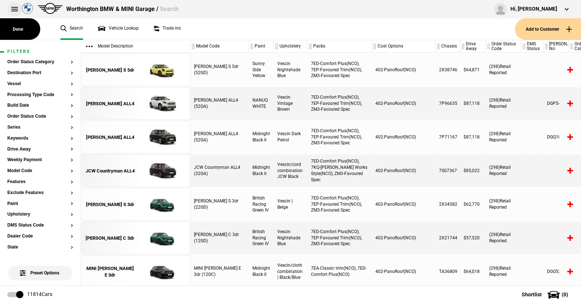
click at [14, 7] on button at bounding box center [14, 9] width 15 height 15
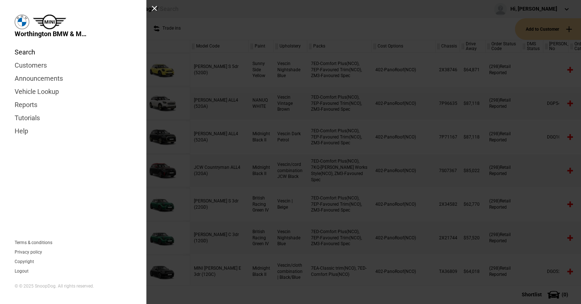
click at [23, 50] on link "Search" at bounding box center [73, 52] width 117 height 13
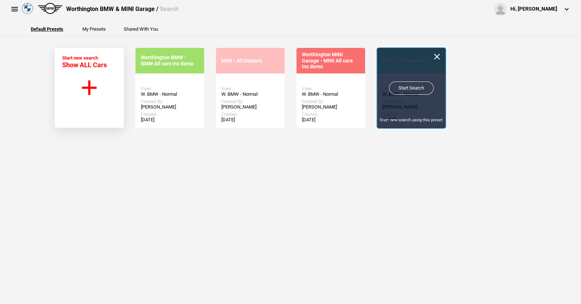
click at [400, 86] on link "Start Search" at bounding box center [411, 88] width 45 height 13
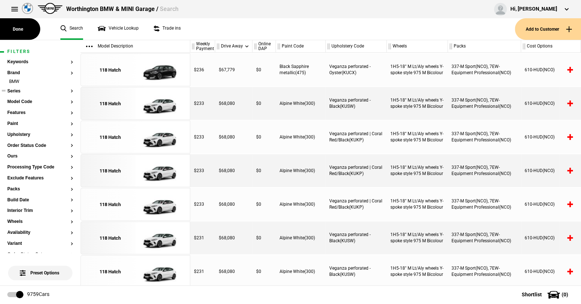
click at [16, 90] on button "Series" at bounding box center [40, 91] width 66 height 5
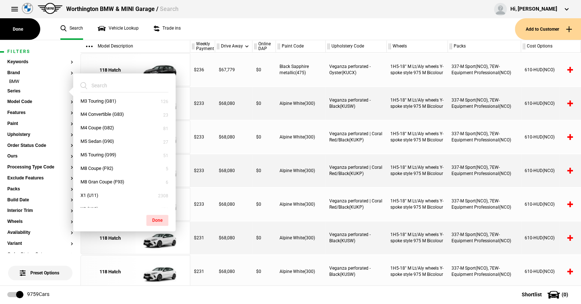
scroll to position [256, 0]
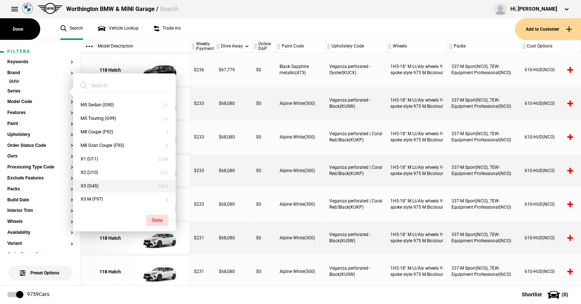
click at [94, 184] on button "X3 (G45)" at bounding box center [124, 187] width 102 height 14
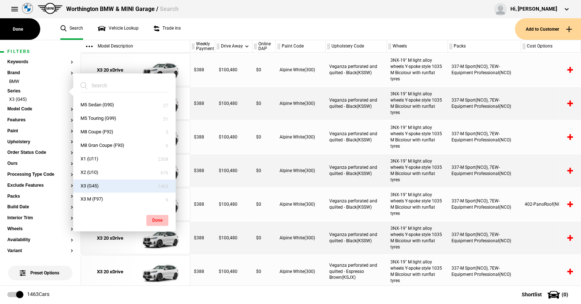
click at [153, 218] on button "Done" at bounding box center [157, 220] width 22 height 11
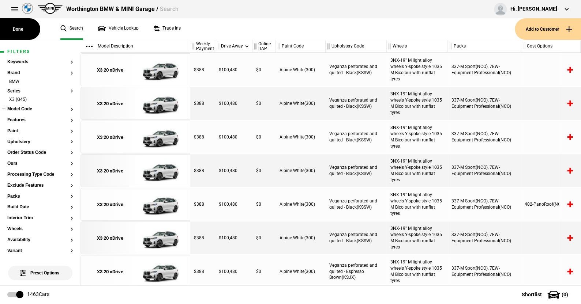
click at [25, 107] on button "Model Code" at bounding box center [40, 109] width 66 height 5
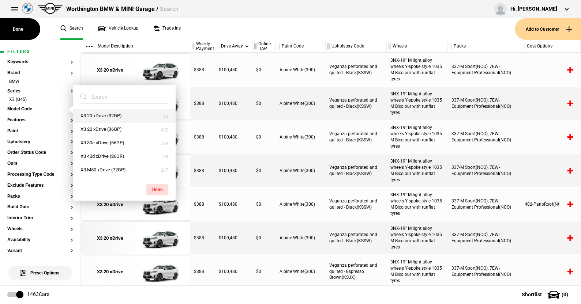
click at [107, 115] on button "X3 20 xDrive (32GP)" at bounding box center [124, 116] width 102 height 14
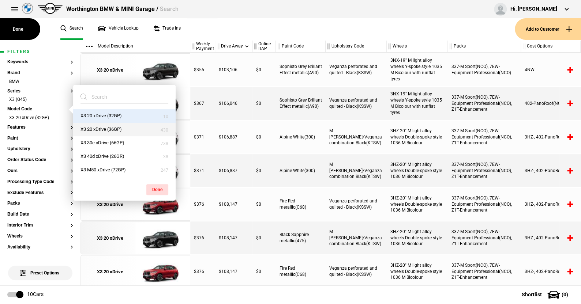
click at [99, 127] on button "X3 20 xDrive (36GP)" at bounding box center [124, 130] width 102 height 14
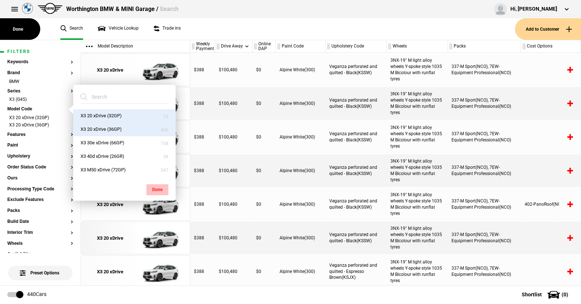
click at [154, 187] on button "Done" at bounding box center [157, 189] width 22 height 11
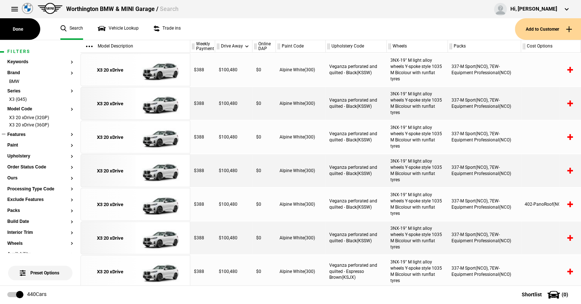
click at [20, 135] on button "Features" at bounding box center [40, 134] width 66 height 5
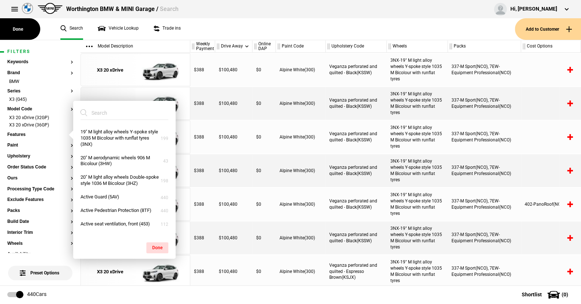
click at [109, 113] on input "search" at bounding box center [119, 112] width 79 height 13
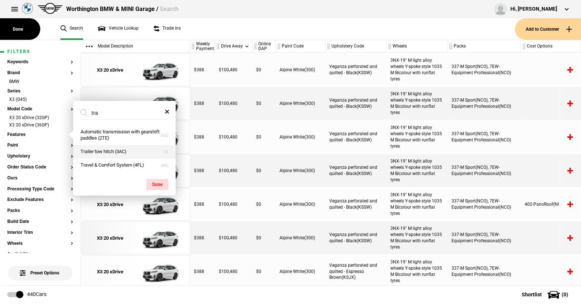
type input "tra"
click at [110, 149] on button "Trailer tow hitch (3AC)" at bounding box center [124, 152] width 102 height 14
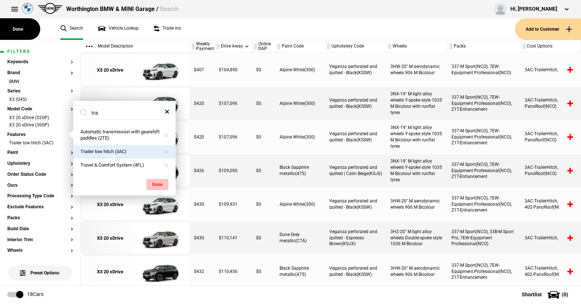
click at [155, 181] on button "Done" at bounding box center [157, 184] width 22 height 11
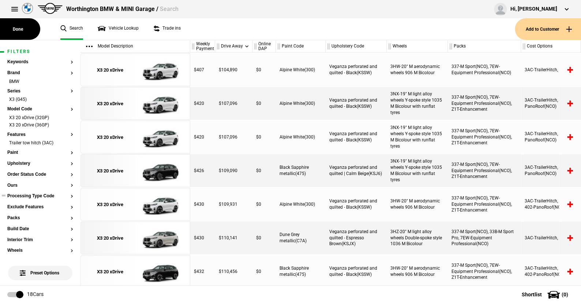
click at [46, 195] on button "Processing Type Code" at bounding box center [40, 196] width 66 height 5
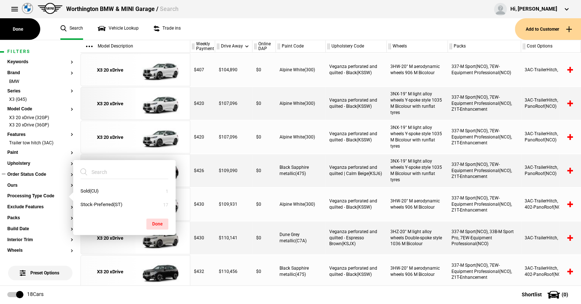
click at [30, 176] on button "Order Status Code" at bounding box center [40, 174] width 66 height 5
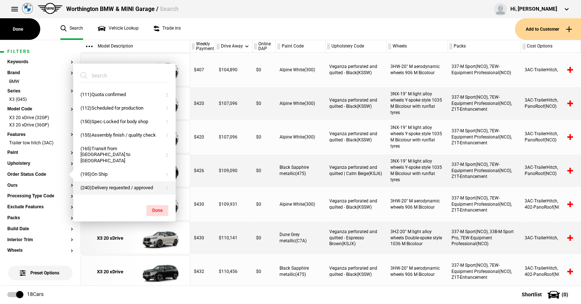
scroll to position [24, 0]
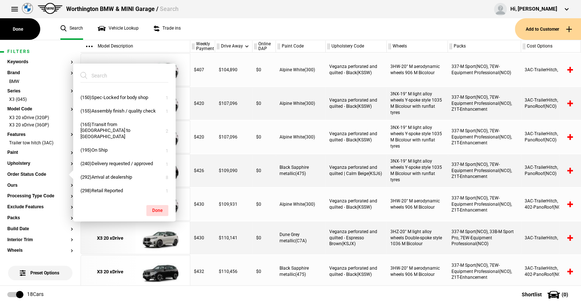
click at [190, 31] on ul "Search Vehicle Lookup Trade ins" at bounding box center [284, 29] width 462 height 22
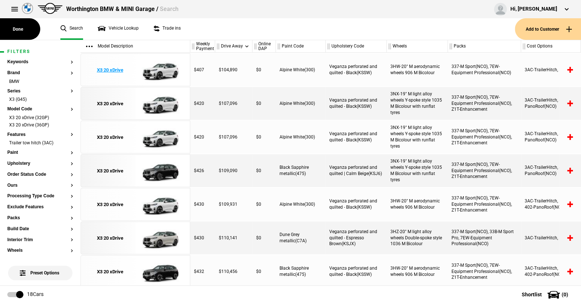
click at [163, 69] on img at bounding box center [160, 70] width 51 height 33
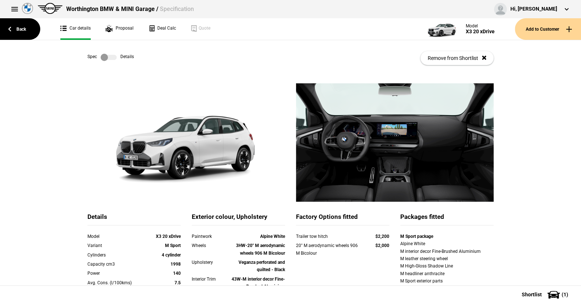
click at [112, 58] on label at bounding box center [109, 57] width 16 height 7
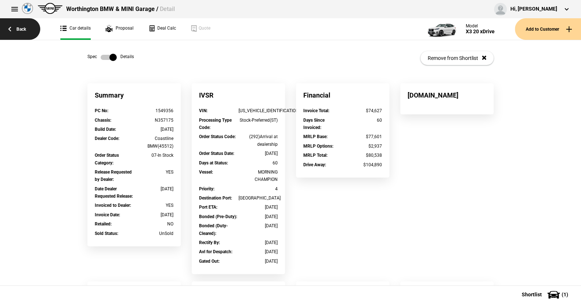
click at [22, 29] on link "Back" at bounding box center [20, 29] width 40 height 22
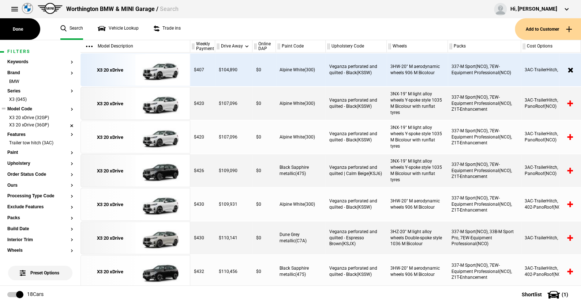
click at [66, 126] on li "X3 20 xDrive (36GP)" at bounding box center [40, 125] width 66 height 7
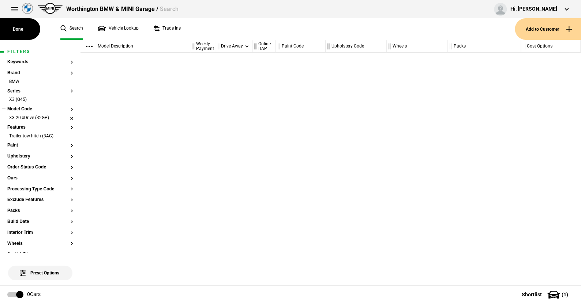
click at [66, 116] on li "X3 20 xDrive (32GP)" at bounding box center [40, 118] width 66 height 7
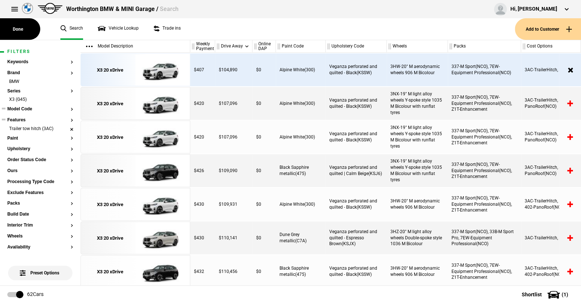
click at [66, 129] on li "Trailer tow hitch (3AC)" at bounding box center [40, 129] width 66 height 7
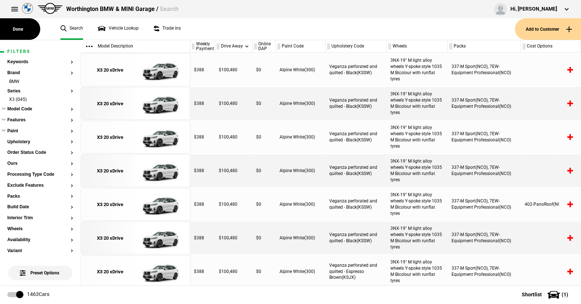
click at [15, 132] on button "Paint" at bounding box center [40, 131] width 66 height 5
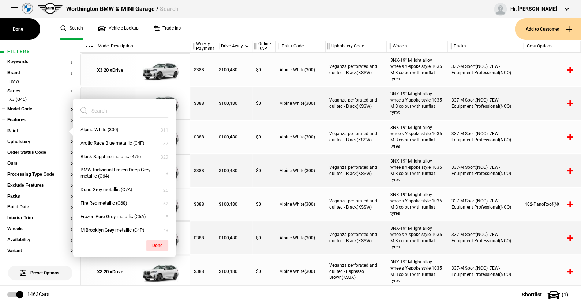
click at [268, 31] on ul "Search Vehicle Lookup Trade ins" at bounding box center [284, 29] width 462 height 22
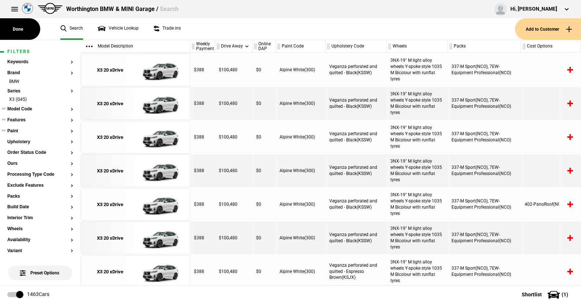
click at [15, 130] on button "Paint" at bounding box center [40, 131] width 66 height 5
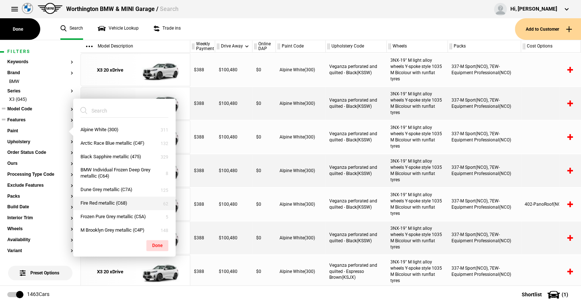
click at [97, 204] on button "Fire Red metallic (C68)" at bounding box center [124, 204] width 102 height 14
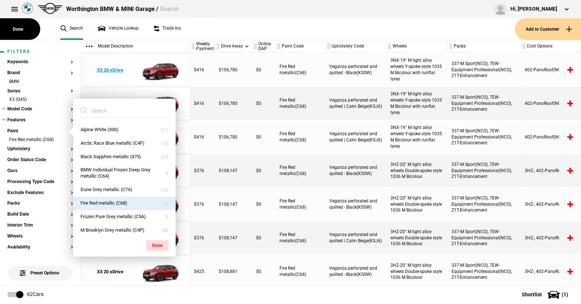
click at [168, 73] on img at bounding box center [160, 70] width 51 height 33
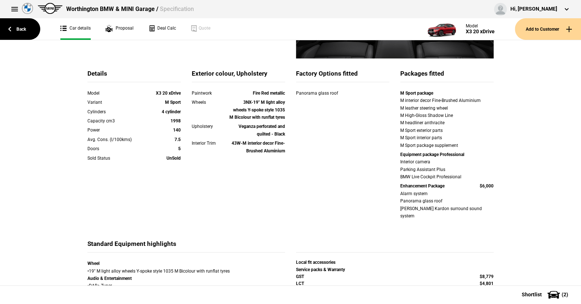
scroll to position [146, 0]
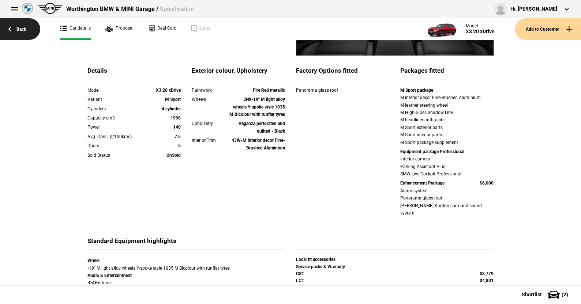
click at [23, 27] on link "Back" at bounding box center [20, 29] width 40 height 22
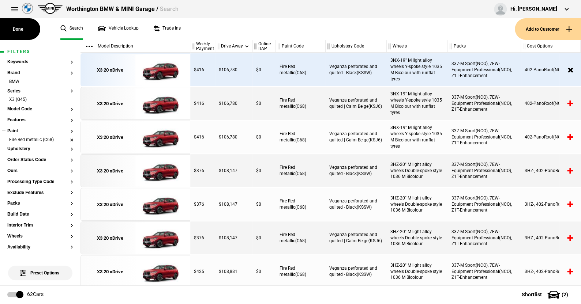
click at [64, 138] on li "Fire Red metallic (C68)" at bounding box center [40, 140] width 66 height 7
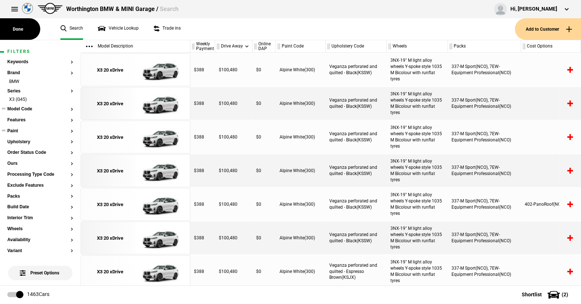
click at [26, 109] on button "Model Code" at bounding box center [40, 109] width 66 height 5
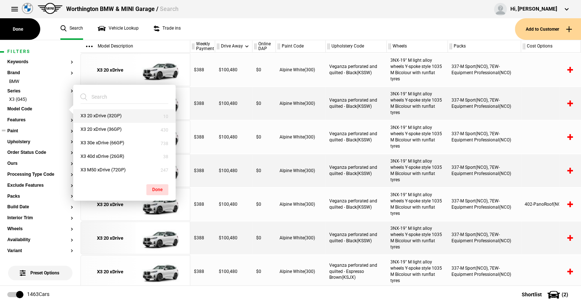
click at [95, 112] on button "X3 20 xDrive (32GP)" at bounding box center [124, 116] width 102 height 14
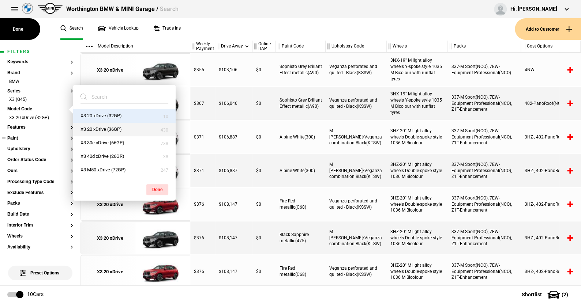
click at [93, 128] on button "X3 20 xDrive (36GP)" at bounding box center [124, 130] width 102 height 14
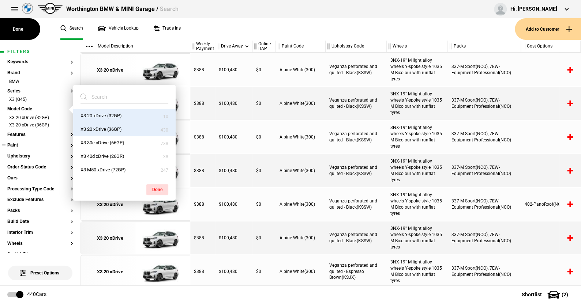
click at [155, 187] on button "Done" at bounding box center [157, 189] width 22 height 11
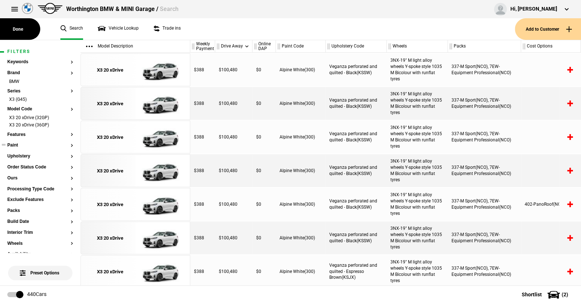
click at [14, 143] on button "Paint" at bounding box center [40, 145] width 66 height 5
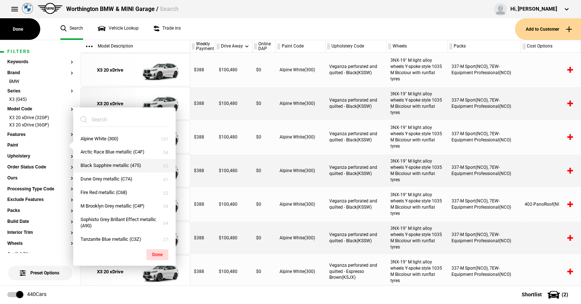
click at [104, 163] on button "Black Sapphire metallic (475)" at bounding box center [124, 166] width 102 height 14
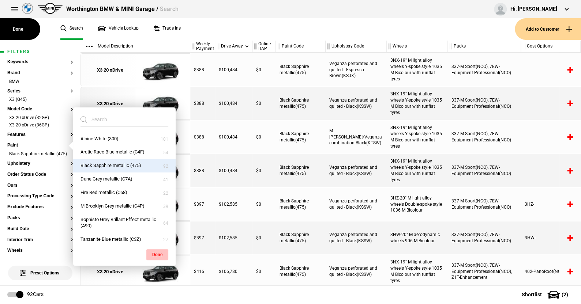
click at [157, 251] on button "Done" at bounding box center [157, 254] width 22 height 11
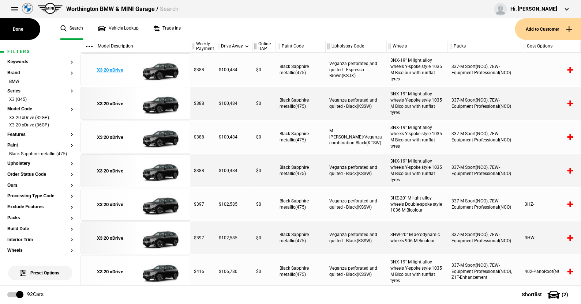
click at [169, 69] on img at bounding box center [160, 70] width 51 height 33
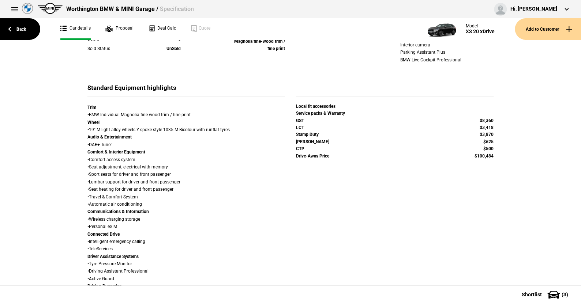
scroll to position [146, 0]
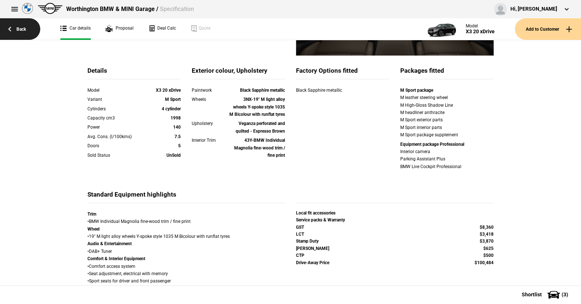
click at [23, 28] on link "Back" at bounding box center [20, 29] width 40 height 22
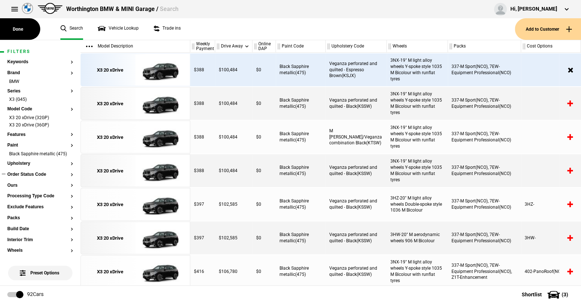
click at [23, 177] on button "Order Status Code" at bounding box center [40, 174] width 66 height 5
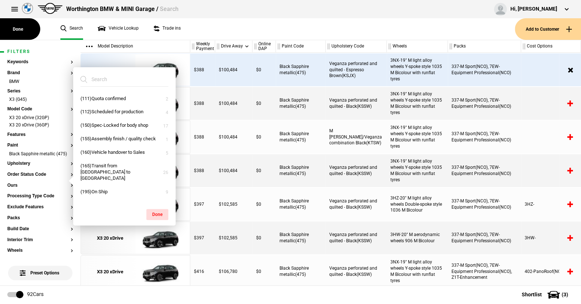
click at [205, 29] on ul "Search Vehicle Lookup Trade ins" at bounding box center [284, 29] width 462 height 22
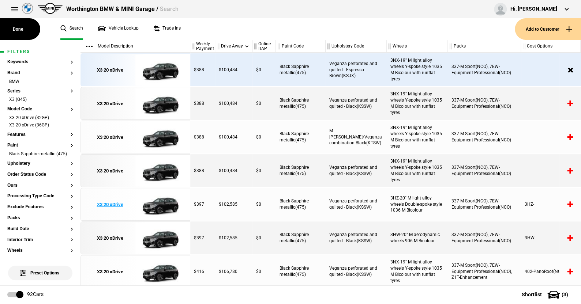
click at [167, 204] on img at bounding box center [160, 204] width 51 height 33
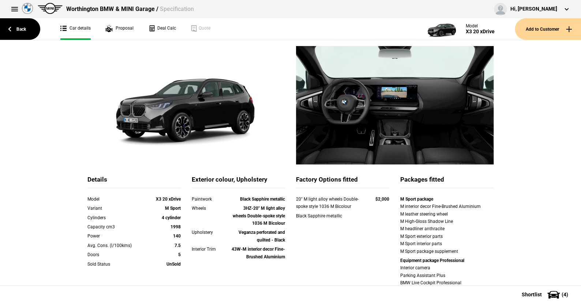
scroll to position [73, 0]
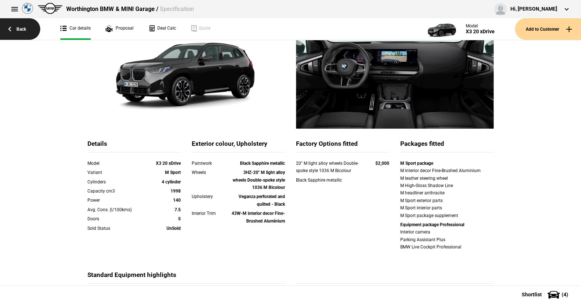
click at [20, 28] on link "Back" at bounding box center [20, 29] width 40 height 22
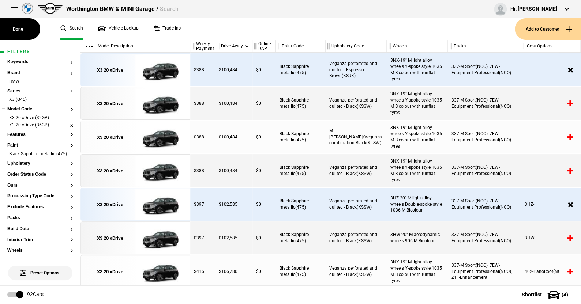
click at [66, 125] on li "X3 20 xDrive (36GP)" at bounding box center [40, 125] width 66 height 7
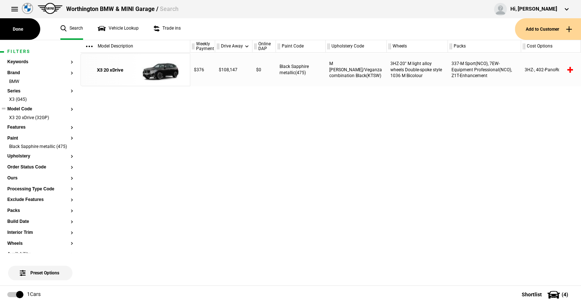
click at [65, 109] on button "Model Code" at bounding box center [40, 109] width 66 height 5
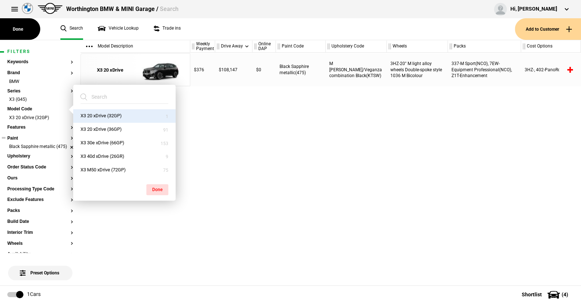
click at [64, 148] on li "Black Sapphire metallic (475)" at bounding box center [40, 147] width 66 height 7
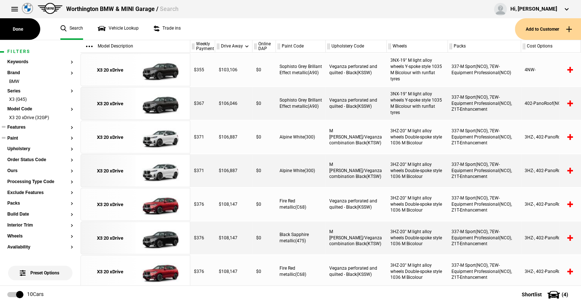
click at [21, 128] on button "Features" at bounding box center [40, 127] width 66 height 5
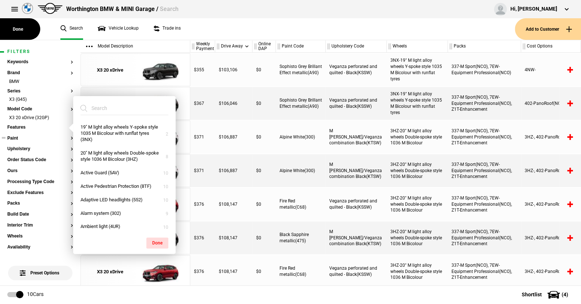
click at [106, 109] on input "search" at bounding box center [119, 108] width 79 height 13
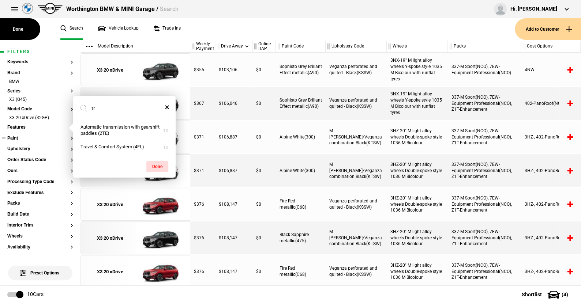
type input "t"
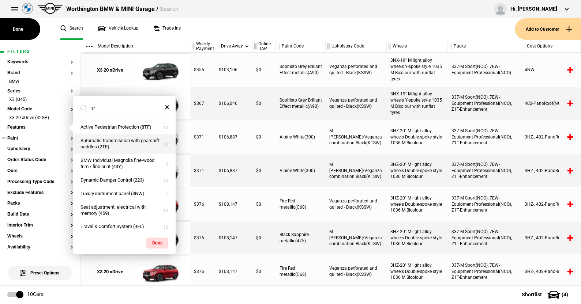
type input "t"
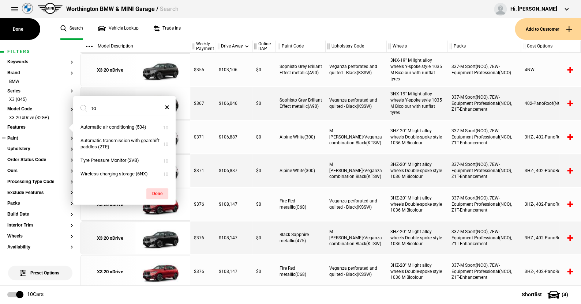
type input "t"
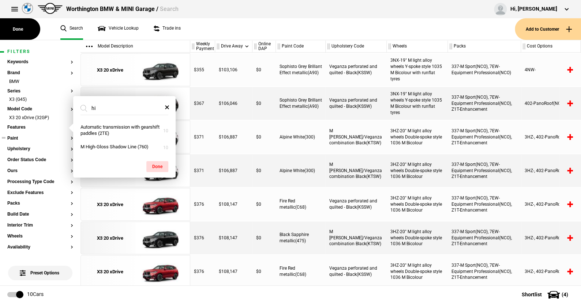
type input "h"
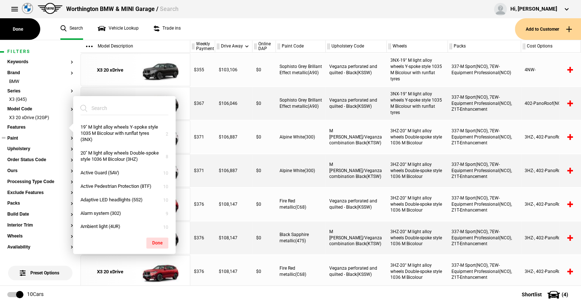
click at [230, 16] on div "Worthington BMW & MINI Garage / Search Hi, [PERSON_NAME] Edit profile Logout" at bounding box center [290, 9] width 581 height 18
click at [189, 33] on ul "Search Vehicle Lookup Trade ins" at bounding box center [284, 29] width 462 height 22
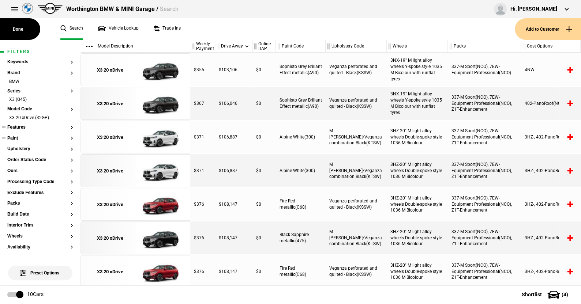
click at [15, 126] on button "Features" at bounding box center [40, 127] width 66 height 5
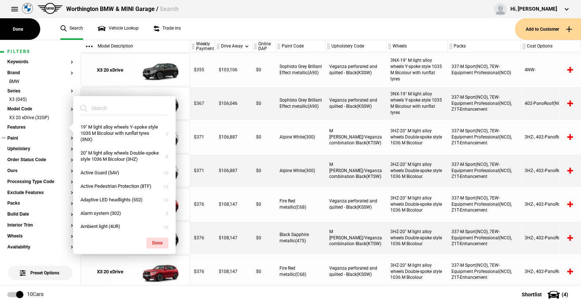
click at [113, 107] on input "search" at bounding box center [119, 108] width 79 height 13
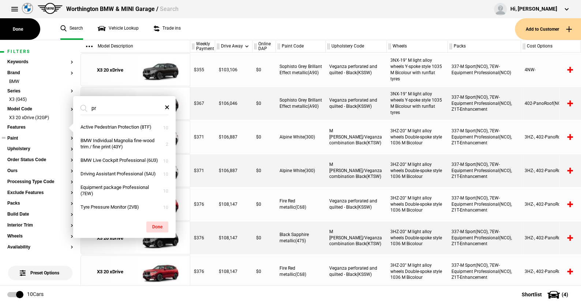
type input "p"
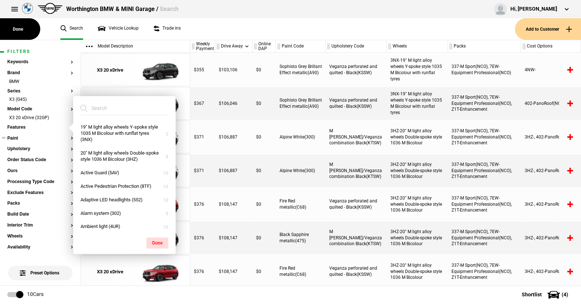
click at [203, 23] on ul "Search Vehicle Lookup Trade ins" at bounding box center [284, 29] width 462 height 22
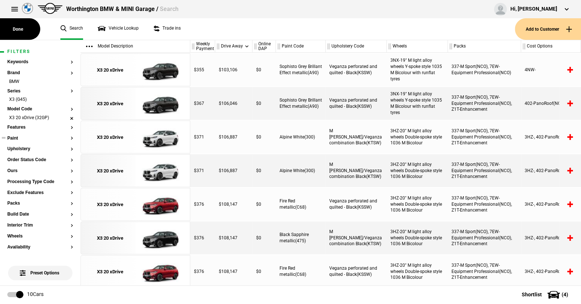
click at [65, 117] on li "X3 20 xDrive (32GP)" at bounding box center [40, 118] width 66 height 7
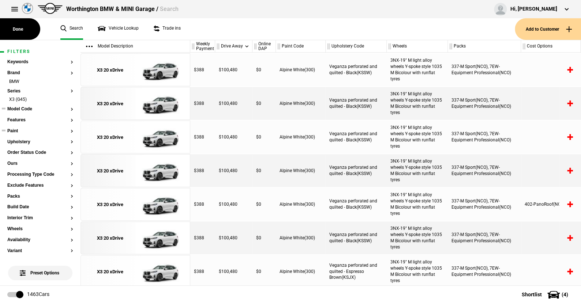
click at [28, 109] on button "Model Code" at bounding box center [40, 109] width 66 height 5
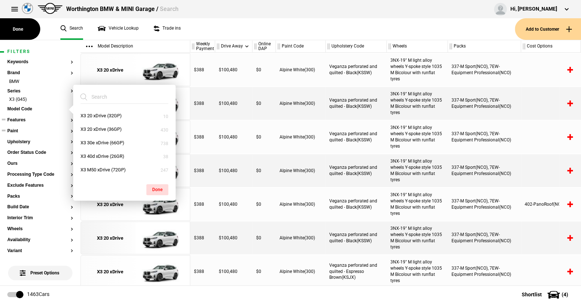
click at [19, 120] on button "Features" at bounding box center [40, 120] width 66 height 5
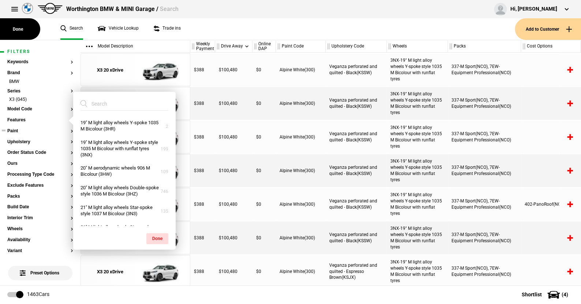
click at [108, 105] on input "search" at bounding box center [119, 103] width 79 height 13
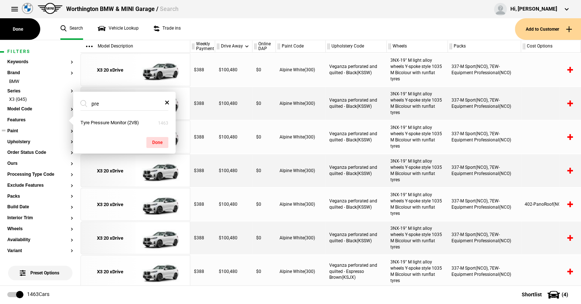
type input "pre"
drag, startPoint x: 191, startPoint y: 37, endPoint x: 186, endPoint y: 44, distance: 9.4
click at [191, 37] on ul "Search Vehicle Lookup Trade ins" at bounding box center [284, 29] width 462 height 22
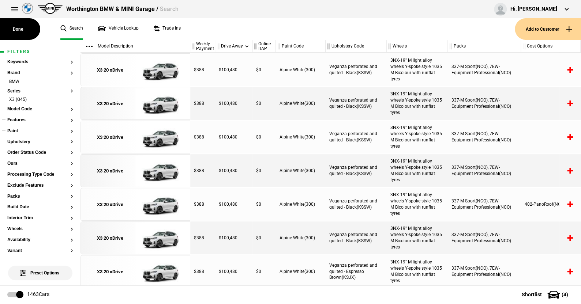
click at [18, 118] on button "Features" at bounding box center [40, 120] width 66 height 5
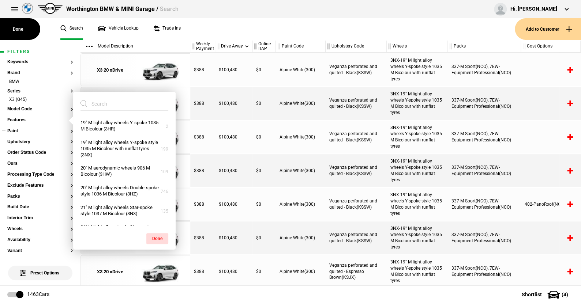
click at [101, 107] on input "search" at bounding box center [119, 103] width 79 height 13
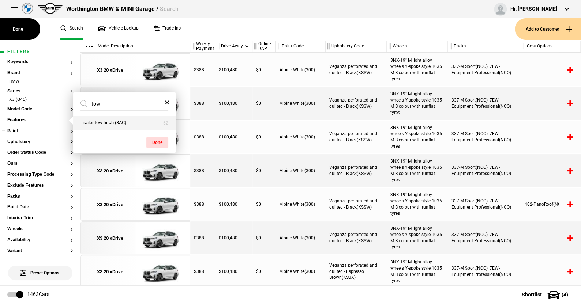
type input "tow"
click at [102, 124] on button "Trailer tow hitch (3AC)" at bounding box center [124, 123] width 102 height 14
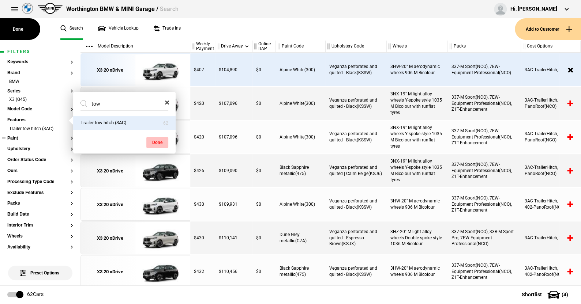
click at [159, 138] on button "Done" at bounding box center [157, 142] width 22 height 11
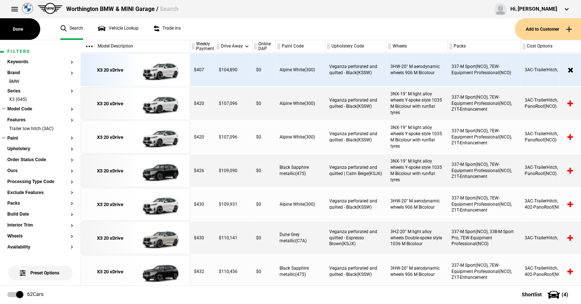
click at [22, 108] on button "Model Code" at bounding box center [40, 109] width 66 height 5
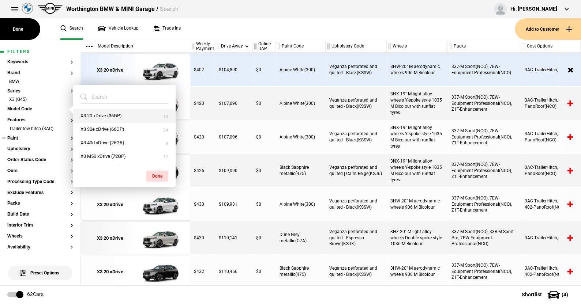
click at [96, 113] on button "X3 20 xDrive (36GP)" at bounding box center [124, 116] width 102 height 14
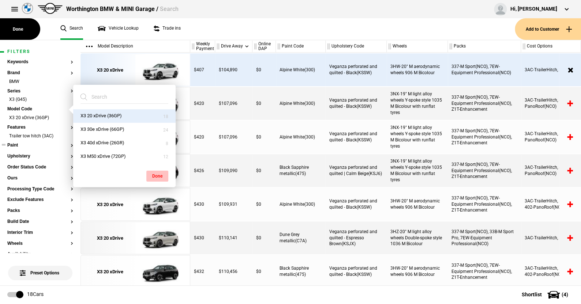
click at [154, 173] on button "Done" at bounding box center [157, 176] width 22 height 11
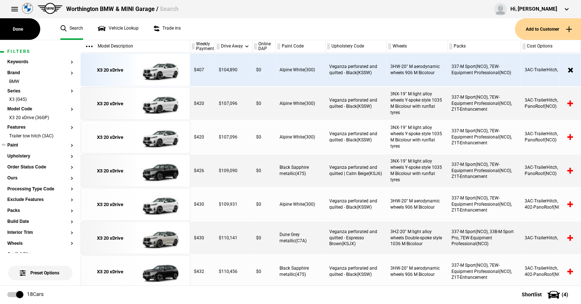
click at [16, 144] on button "Paint" at bounding box center [40, 145] width 66 height 5
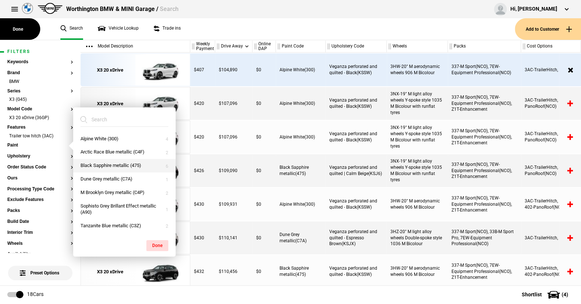
click at [105, 163] on button "Black Sapphire metallic (475)" at bounding box center [124, 166] width 102 height 14
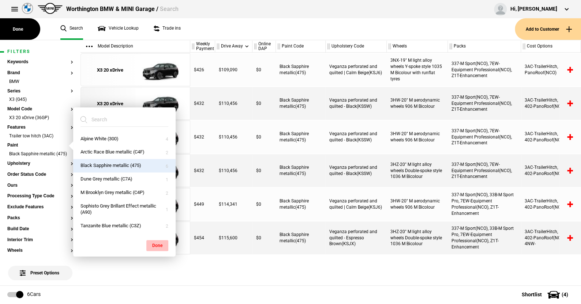
click at [153, 242] on button "Done" at bounding box center [157, 245] width 22 height 11
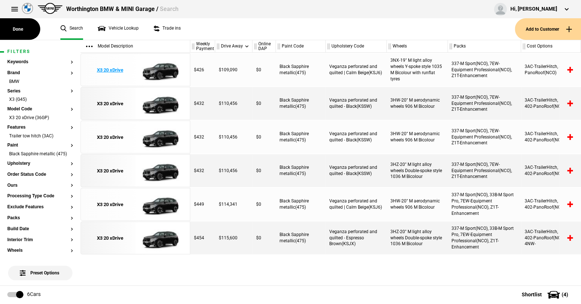
click at [158, 69] on img at bounding box center [160, 70] width 51 height 33
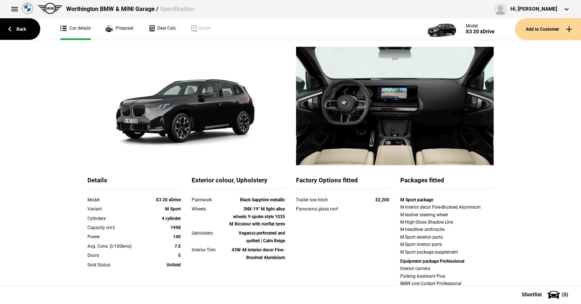
scroll to position [37, 0]
click at [24, 27] on link "Back" at bounding box center [20, 29] width 40 height 22
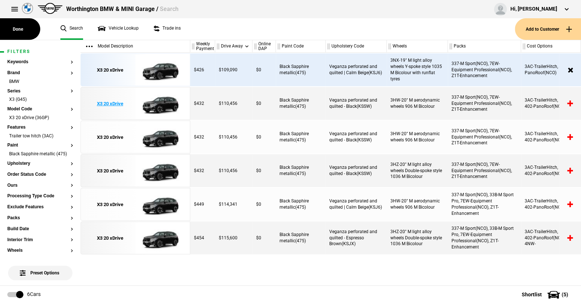
click at [160, 104] on img at bounding box center [160, 103] width 51 height 33
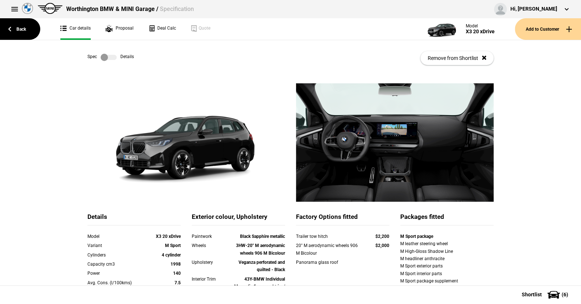
scroll to position [110, 0]
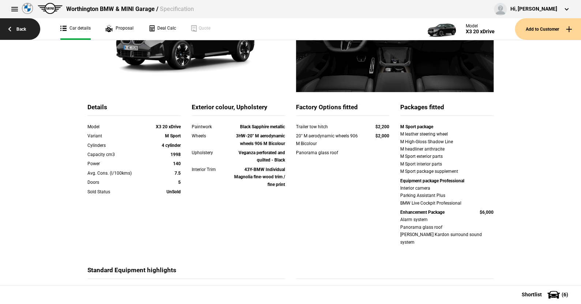
click at [22, 29] on link "Back" at bounding box center [20, 29] width 40 height 22
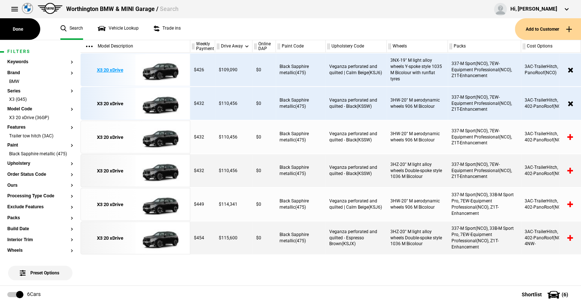
click at [162, 72] on img at bounding box center [160, 70] width 51 height 33
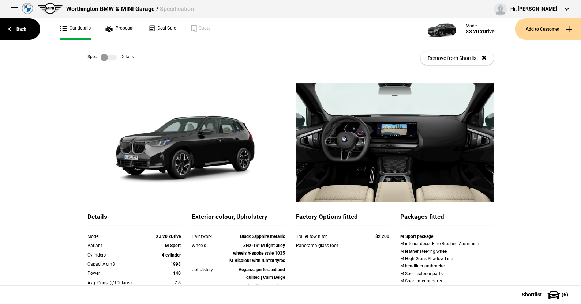
click at [112, 55] on label at bounding box center [109, 57] width 16 height 7
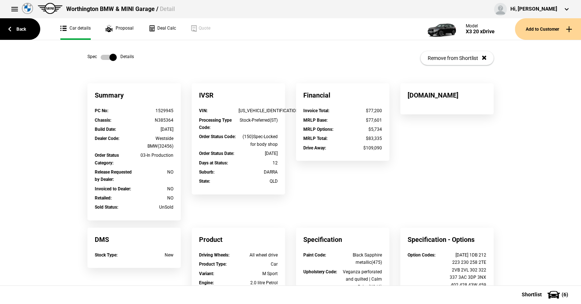
click at [101, 55] on label at bounding box center [109, 57] width 16 height 7
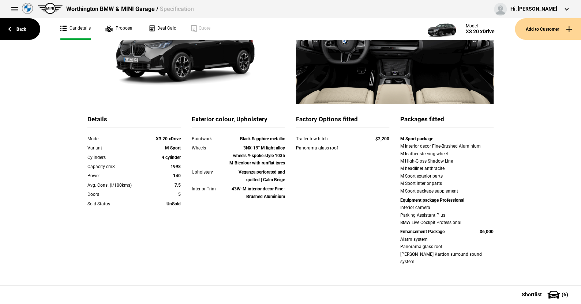
scroll to position [146, 0]
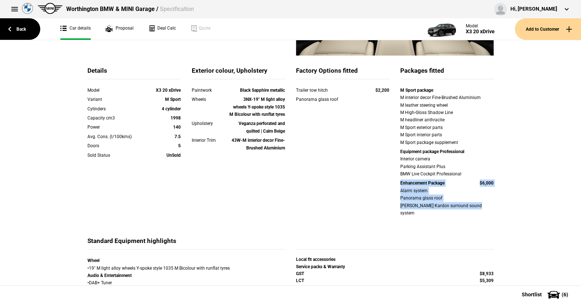
drag, startPoint x: 395, startPoint y: 185, endPoint x: 496, endPoint y: 207, distance: 102.9
click at [496, 207] on div "M Sport package M interior decor Fine-Brushed Aluminium M leather steering whee…" at bounding box center [447, 153] width 104 height 132
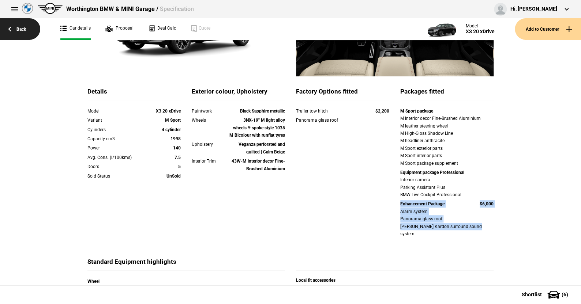
scroll to position [110, 0]
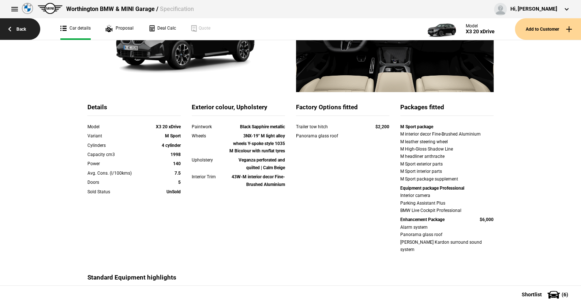
click at [21, 27] on link "Back" at bounding box center [20, 29] width 40 height 22
